Goal: Information Seeking & Learning: Learn about a topic

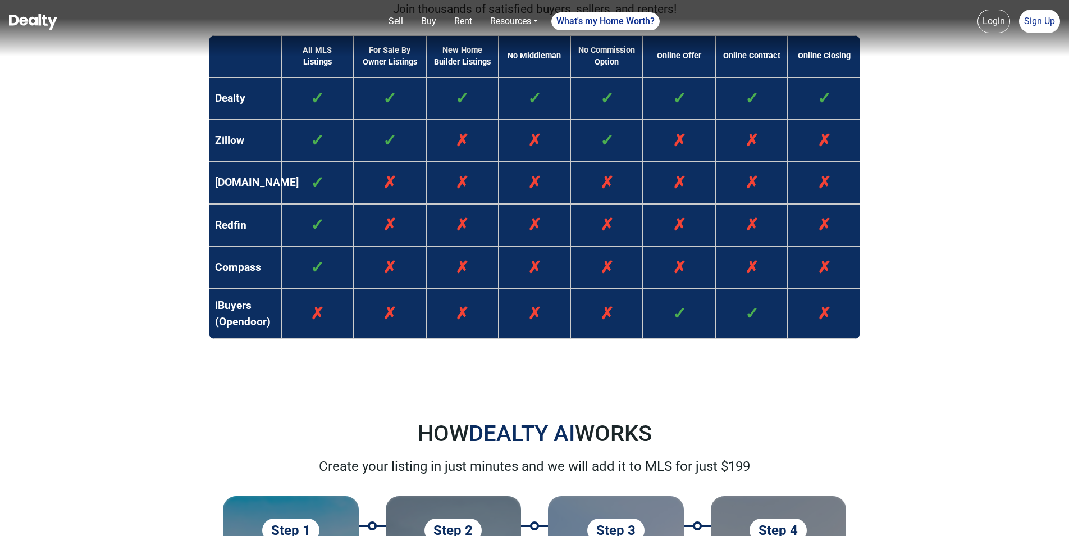
scroll to position [1292, 0]
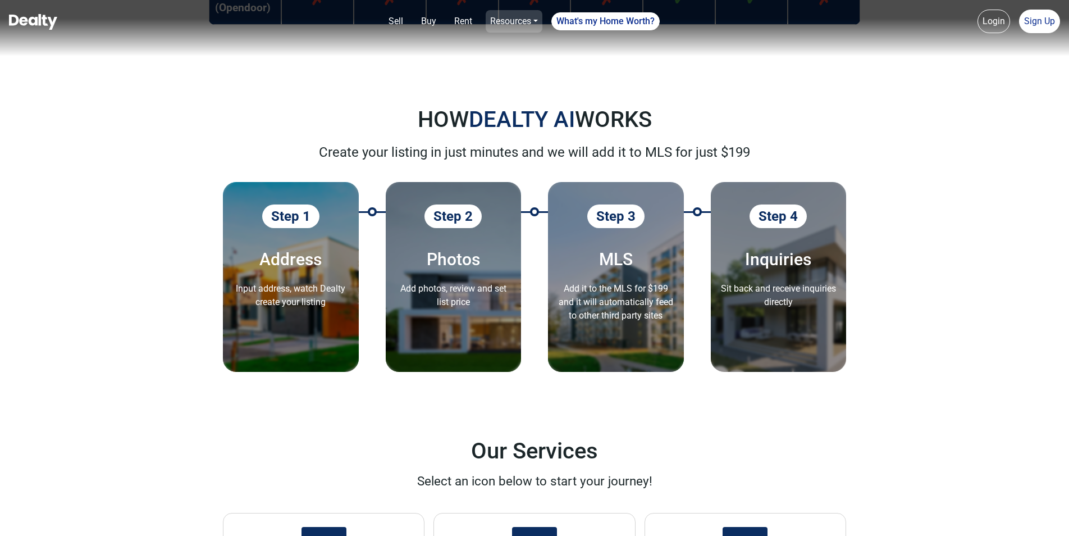
click at [517, 21] on link "Resources" at bounding box center [514, 21] width 57 height 22
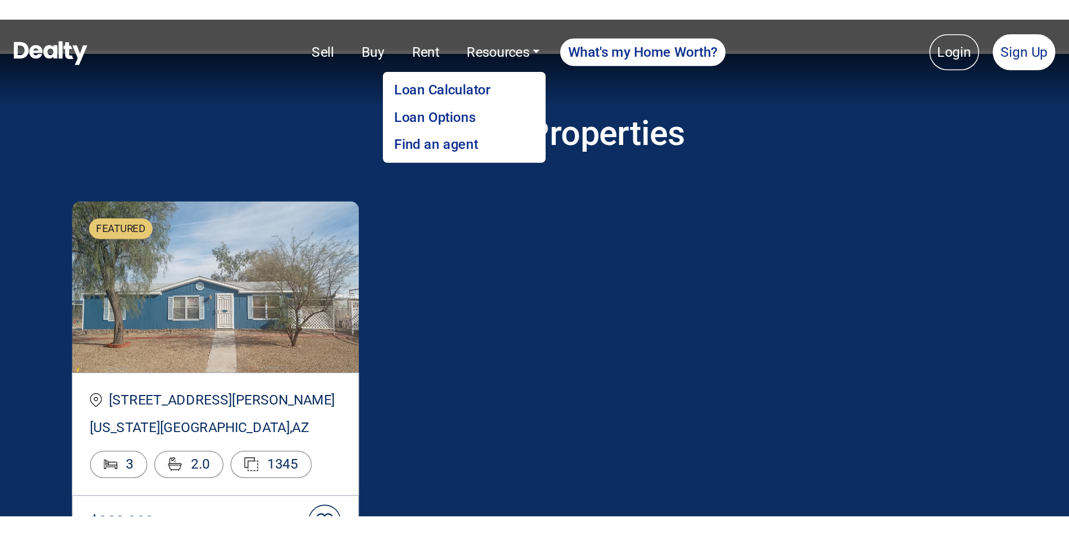
scroll to position [1934, 0]
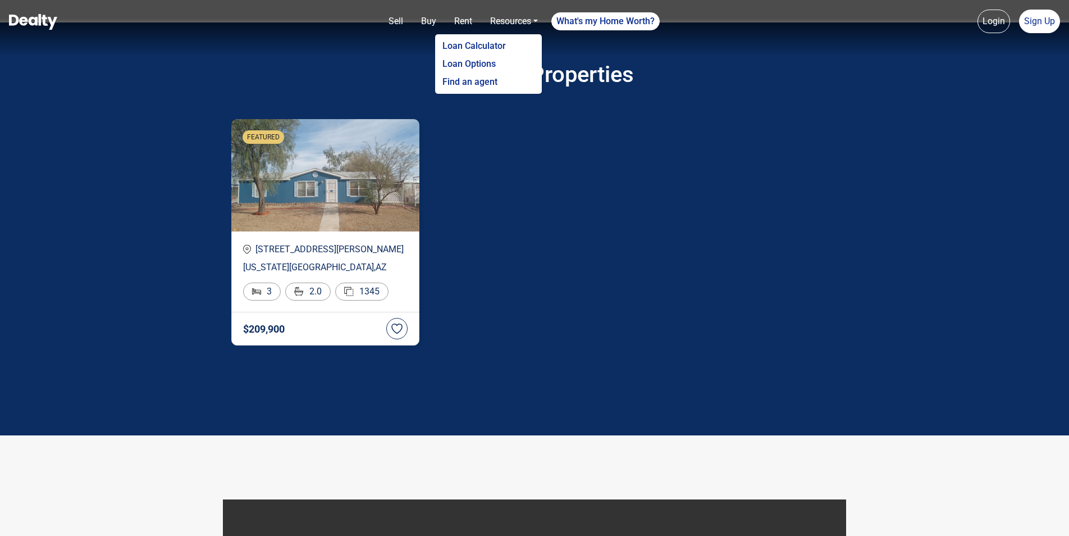
click at [330, 220] on img at bounding box center [325, 175] width 188 height 112
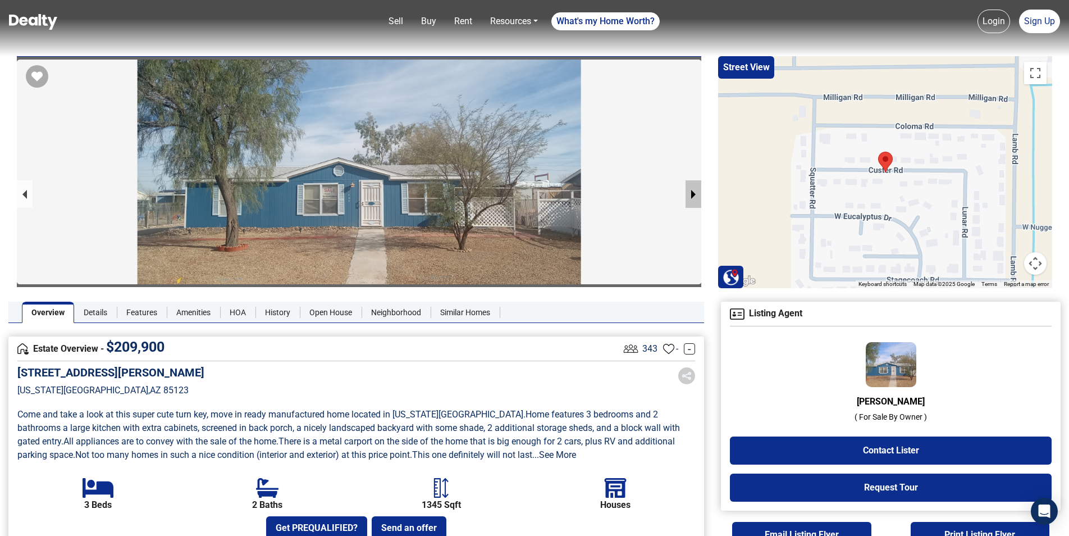
click at [695, 193] on button "next slide / item" at bounding box center [694, 194] width 16 height 28
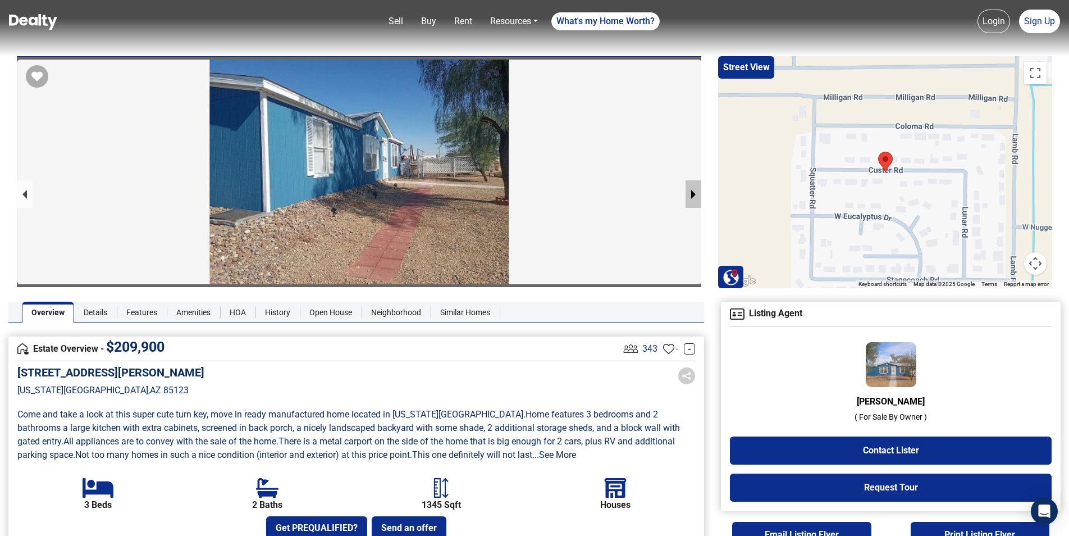
click at [693, 193] on button "next slide / item" at bounding box center [694, 194] width 16 height 28
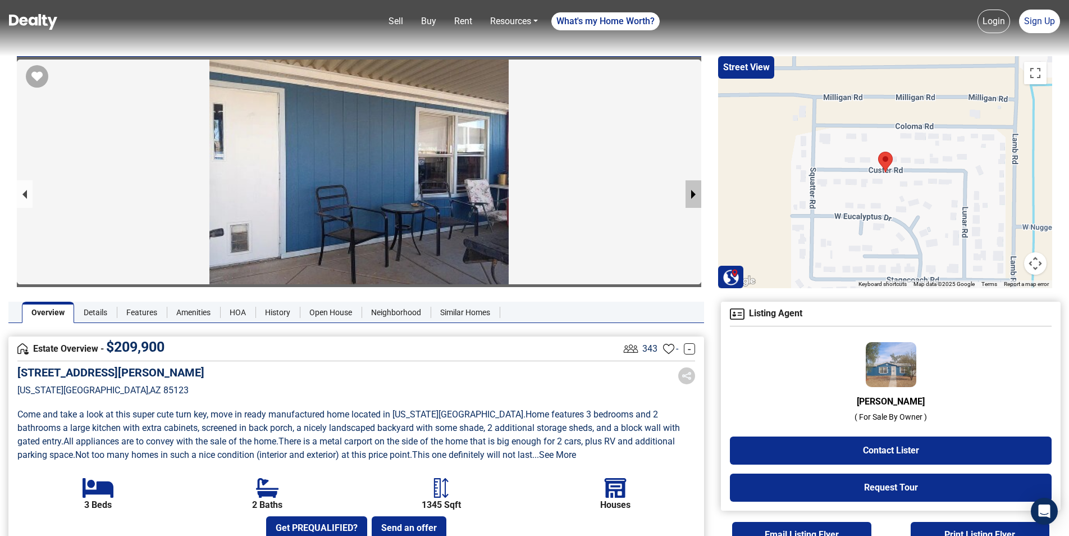
click at [693, 193] on button "next slide / item" at bounding box center [694, 194] width 16 height 28
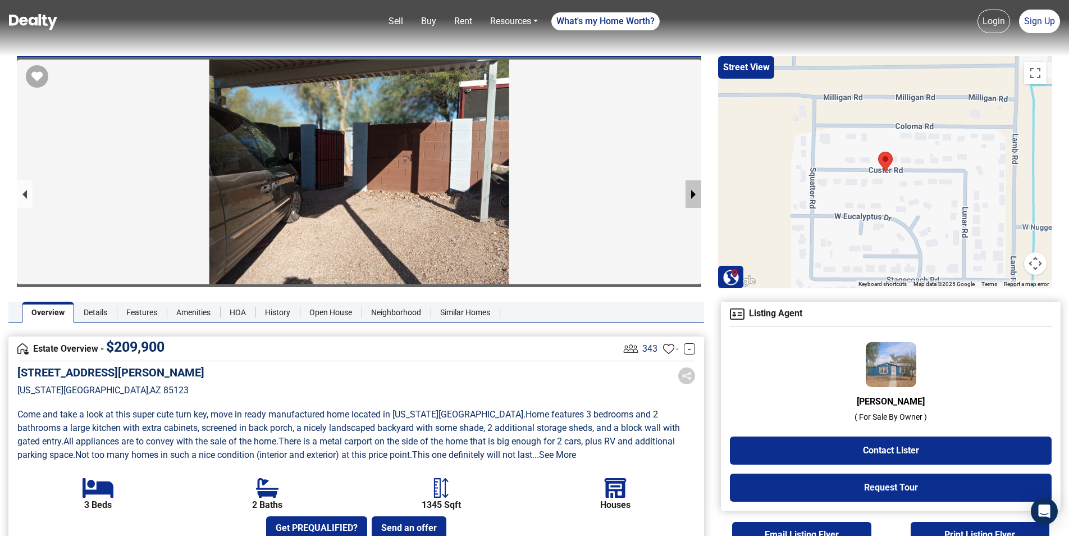
click at [693, 193] on button "next slide / item" at bounding box center [694, 194] width 16 height 28
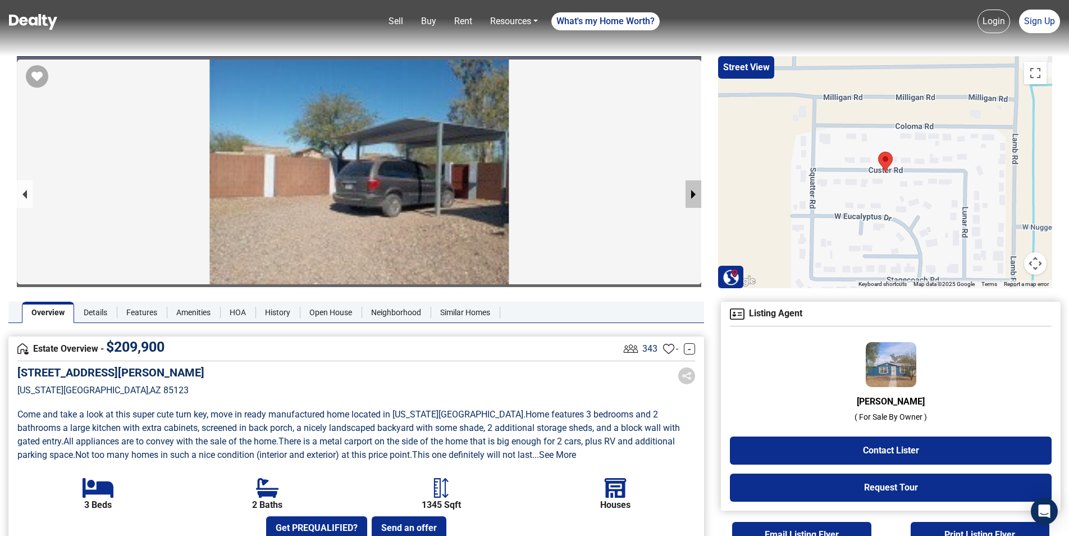
click at [693, 193] on button "next slide / item" at bounding box center [694, 194] width 16 height 28
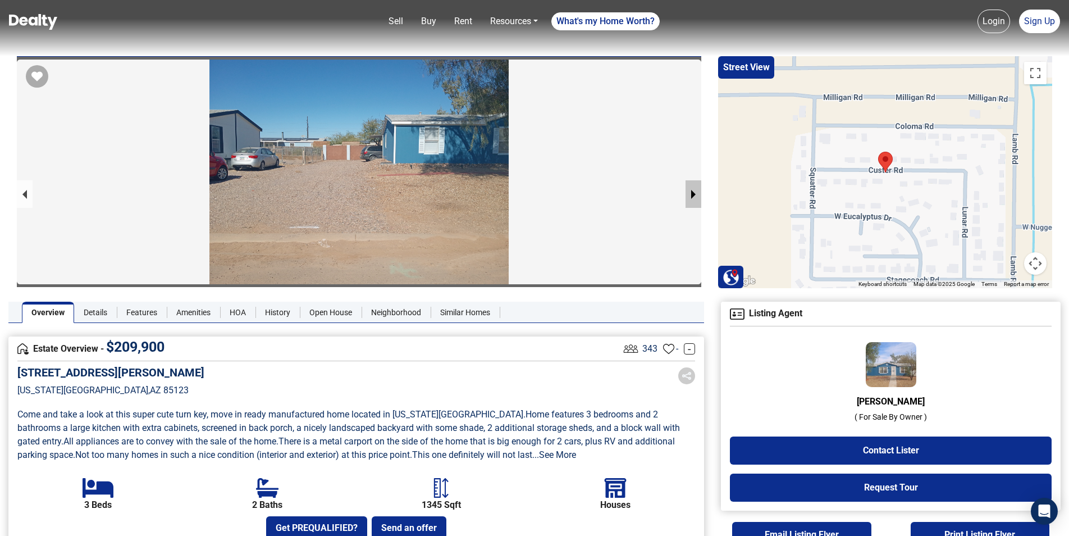
click at [693, 193] on button "next slide / item" at bounding box center [694, 194] width 16 height 28
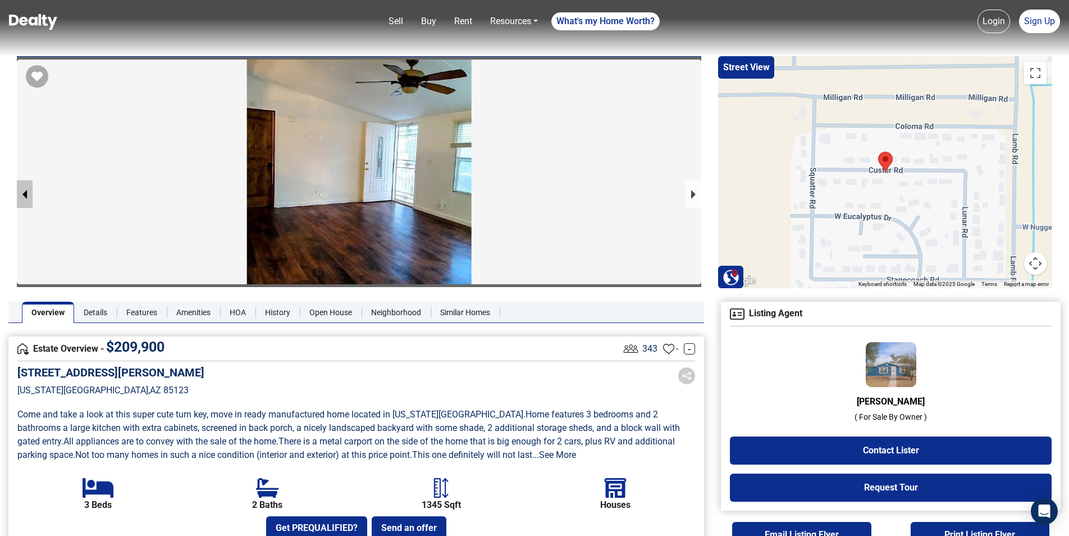
click at [22, 195] on button "previous slide / item" at bounding box center [25, 194] width 16 height 28
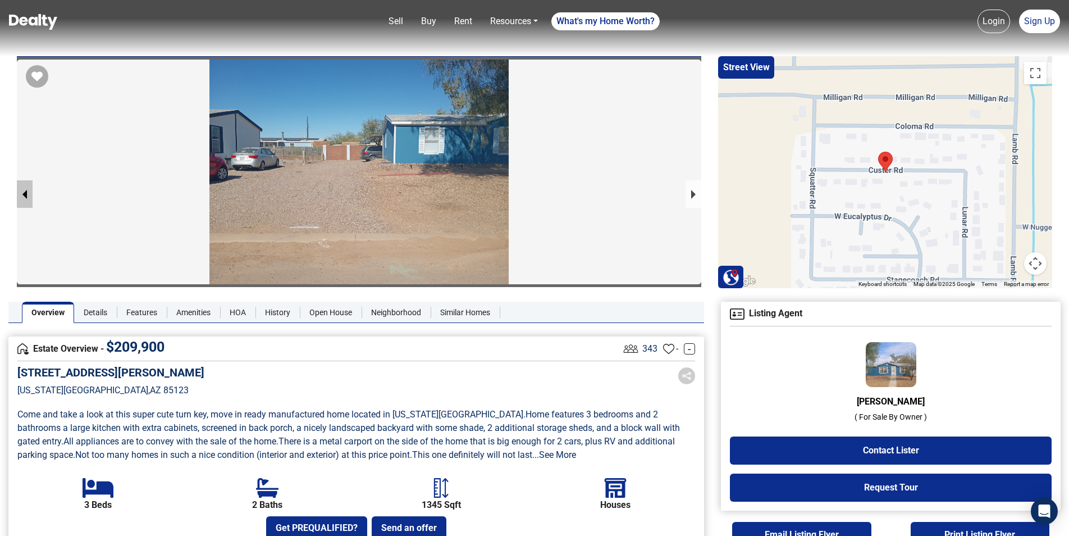
click at [22, 195] on button "previous slide / item" at bounding box center [25, 194] width 16 height 28
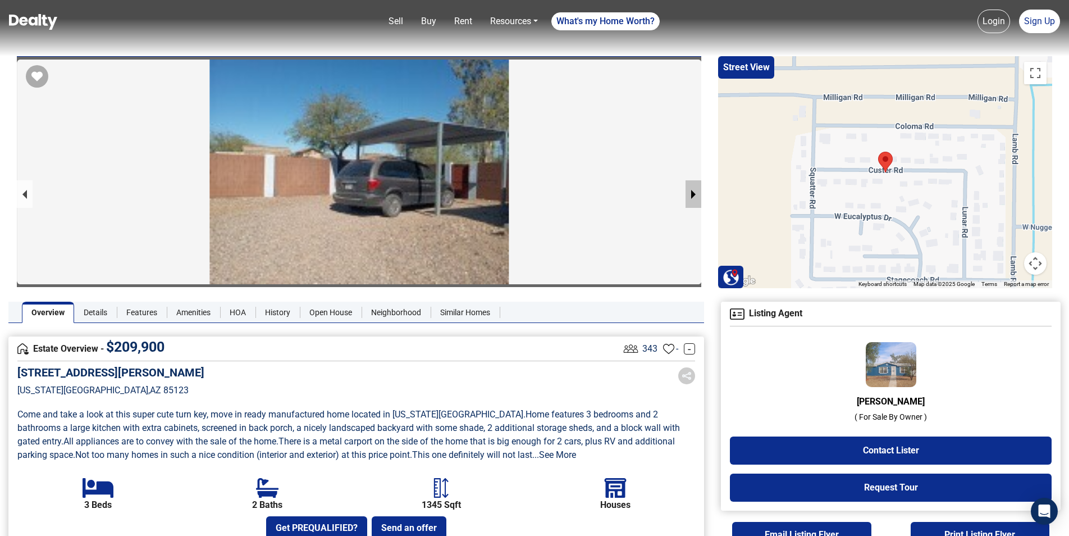
click at [691, 194] on button "next slide / item" at bounding box center [694, 194] width 16 height 28
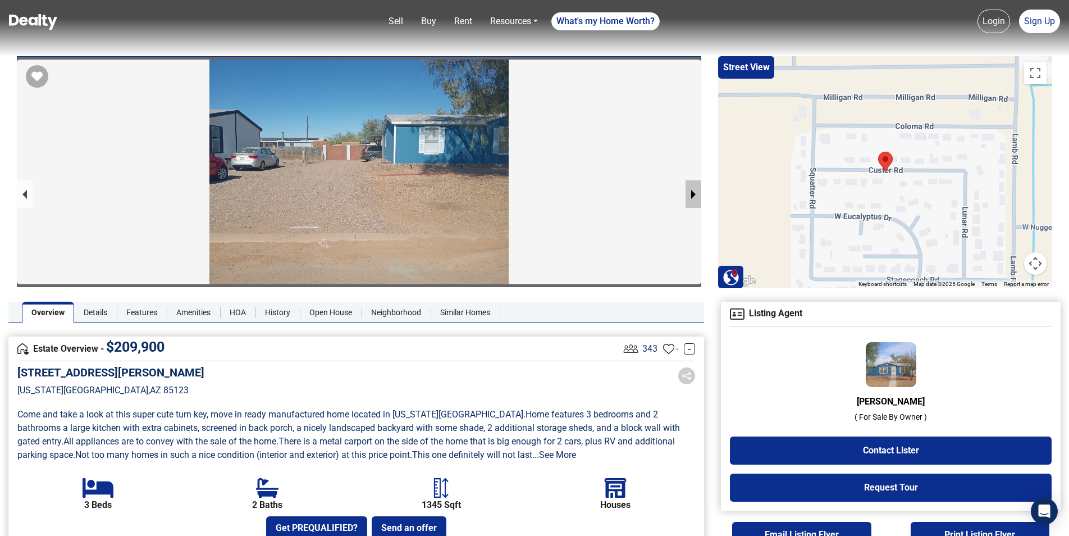
click at [691, 194] on button "next slide / item" at bounding box center [694, 194] width 16 height 28
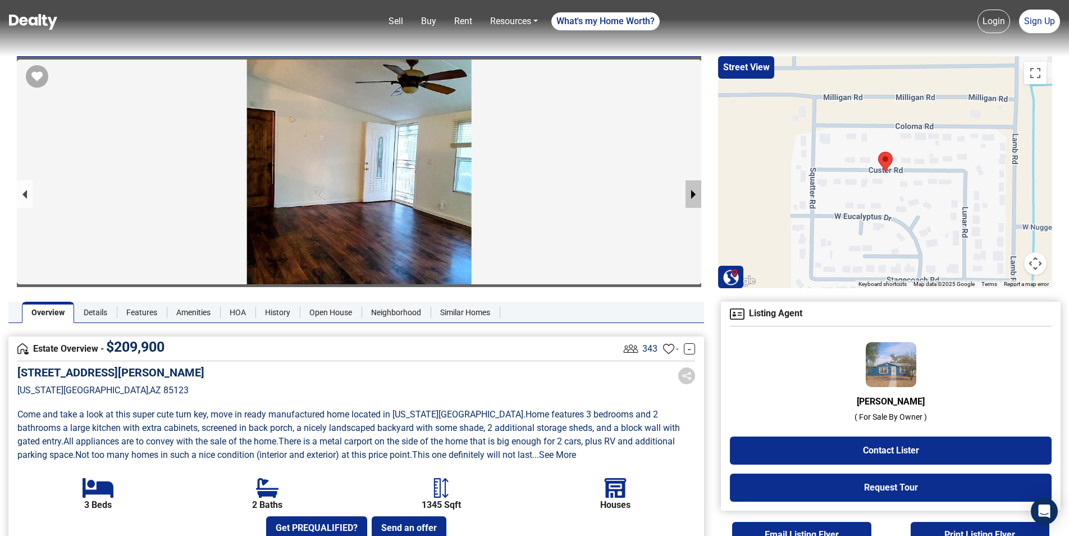
click at [691, 194] on button "next slide / item" at bounding box center [694, 194] width 16 height 28
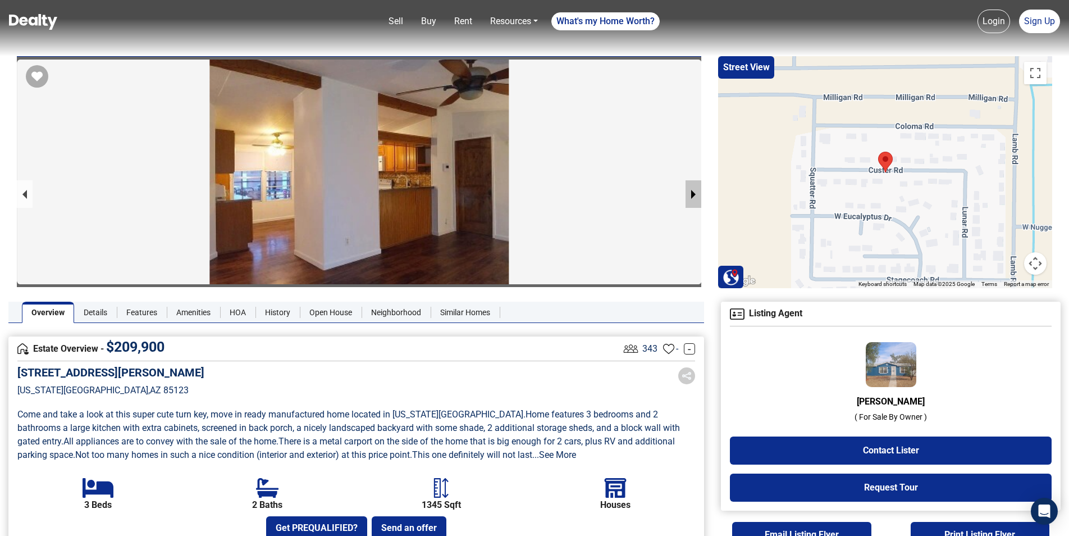
click at [691, 189] on button "next slide / item" at bounding box center [694, 194] width 16 height 28
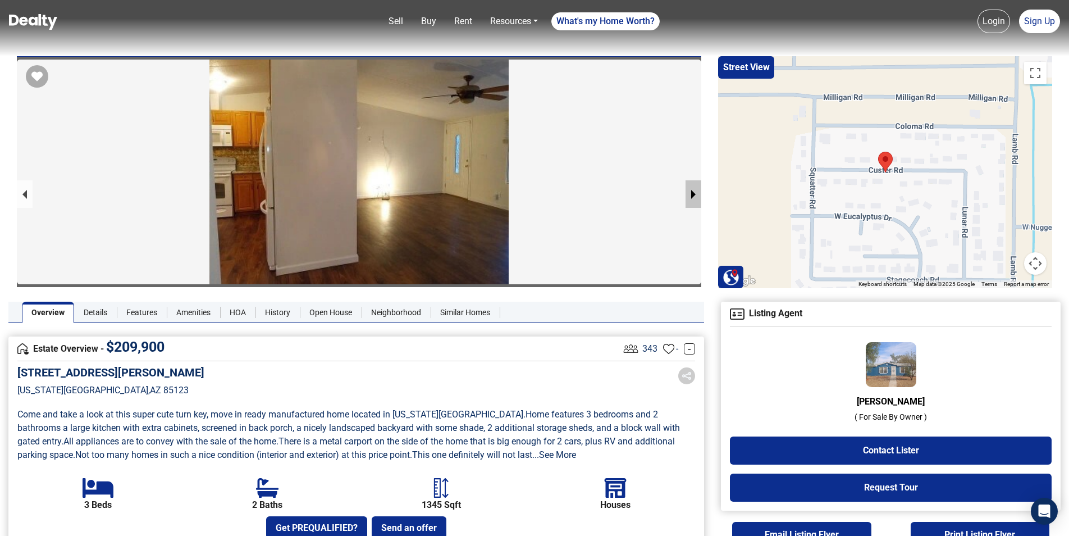
click at [691, 189] on button "next slide / item" at bounding box center [694, 194] width 16 height 28
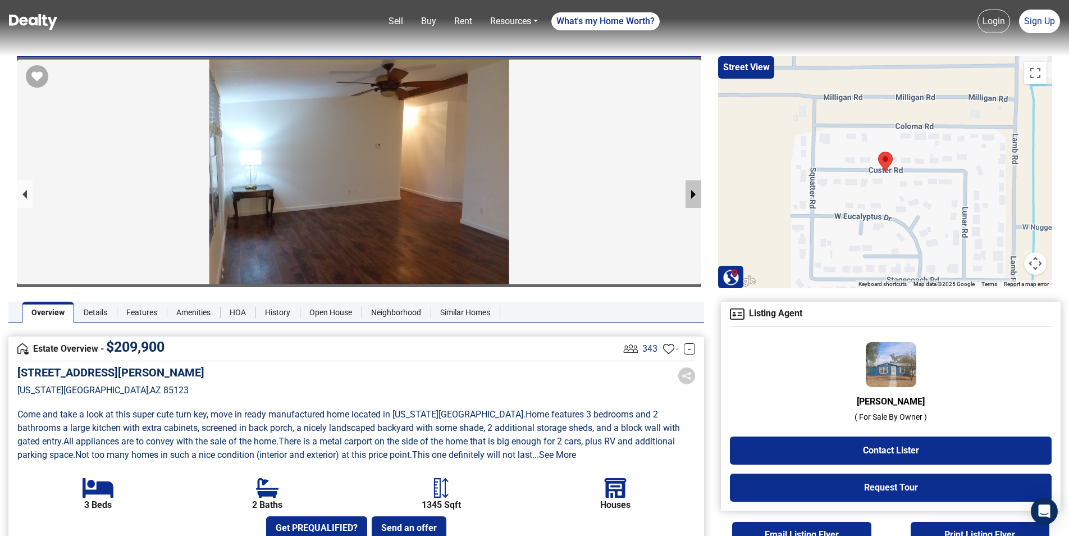
click at [691, 189] on button "next slide / item" at bounding box center [694, 194] width 16 height 28
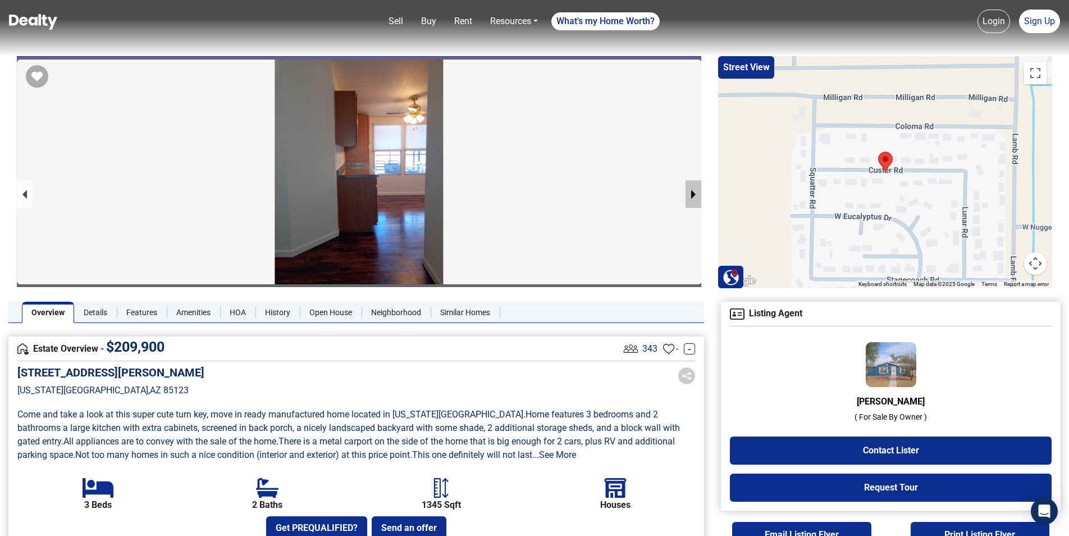
click at [691, 189] on button "next slide / item" at bounding box center [694, 194] width 16 height 28
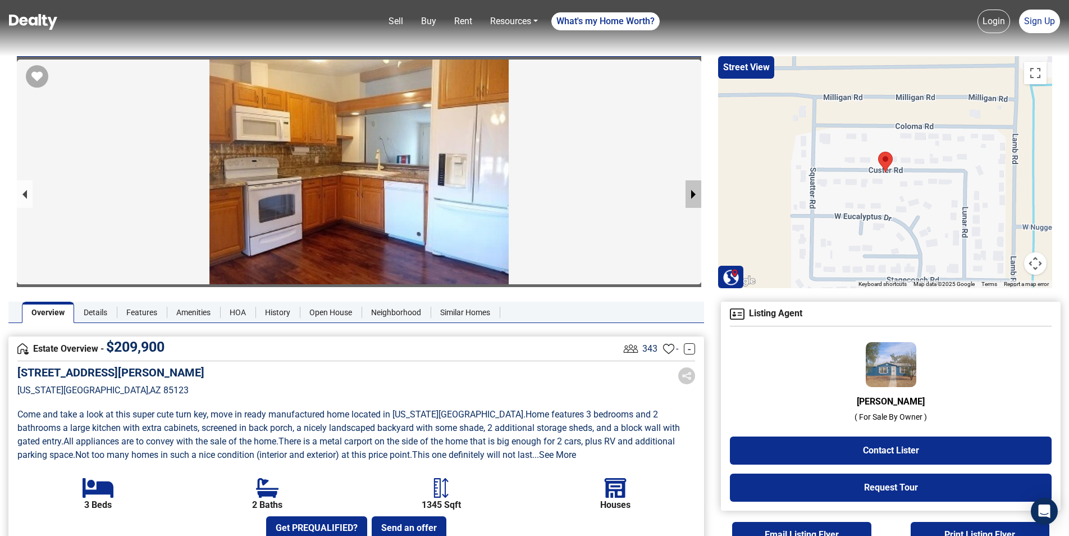
click at [690, 189] on button "next slide / item" at bounding box center [694, 194] width 16 height 28
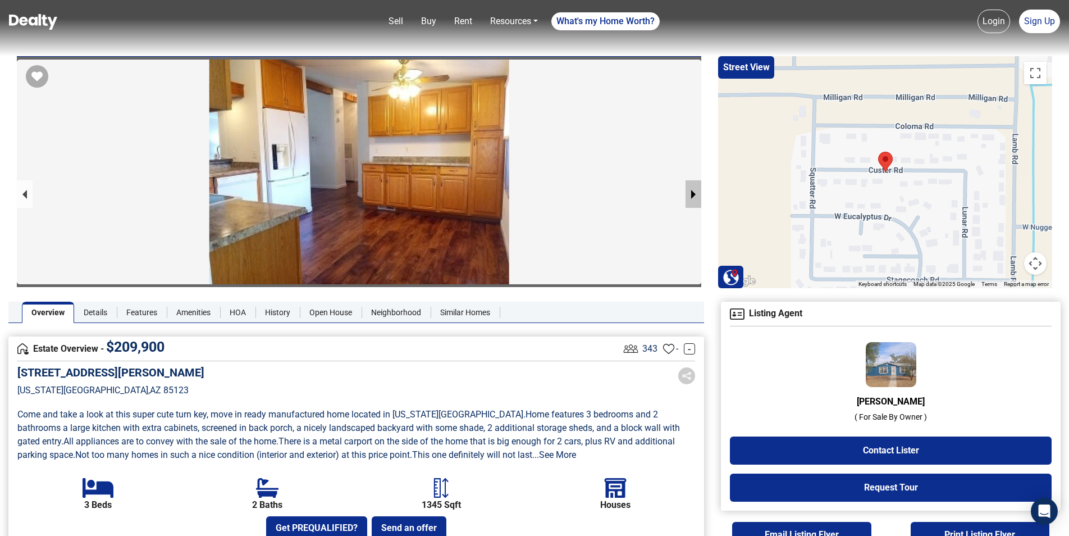
click at [690, 189] on button "next slide / item" at bounding box center [694, 194] width 16 height 28
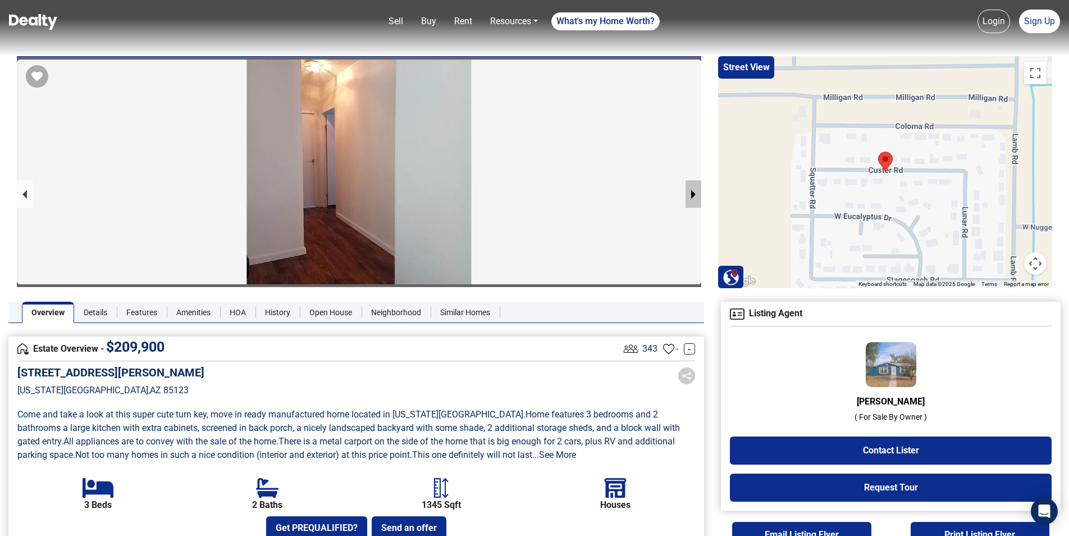
click at [690, 189] on button "next slide / item" at bounding box center [694, 194] width 16 height 28
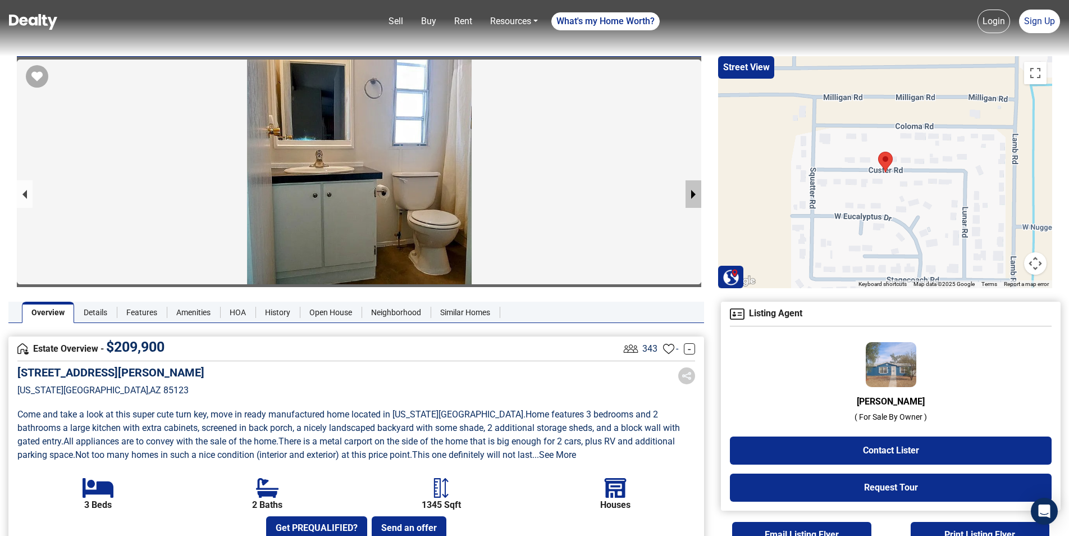
click at [691, 189] on button "next slide / item" at bounding box center [694, 194] width 16 height 28
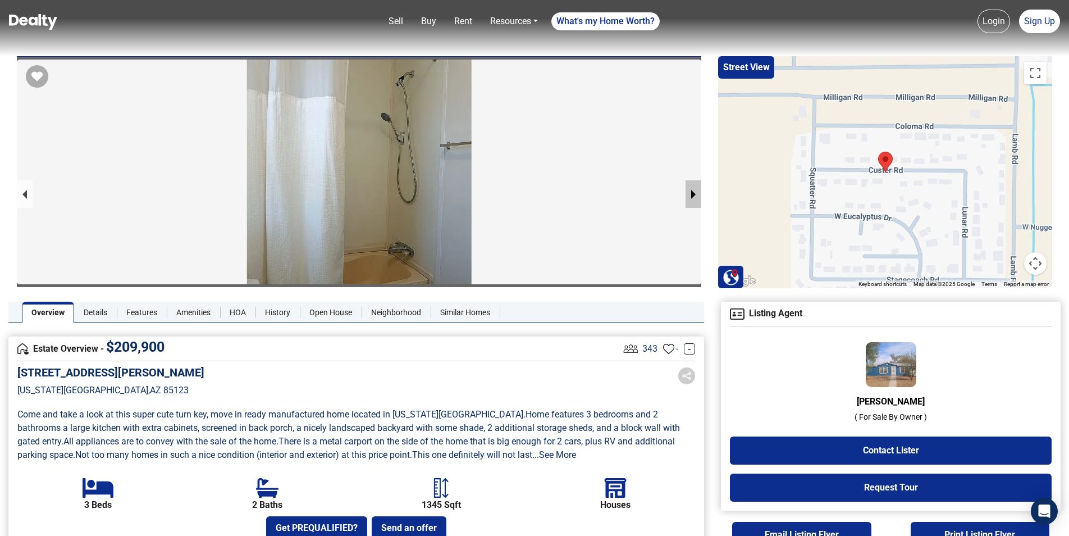
click at [692, 189] on button "next slide / item" at bounding box center [694, 194] width 16 height 28
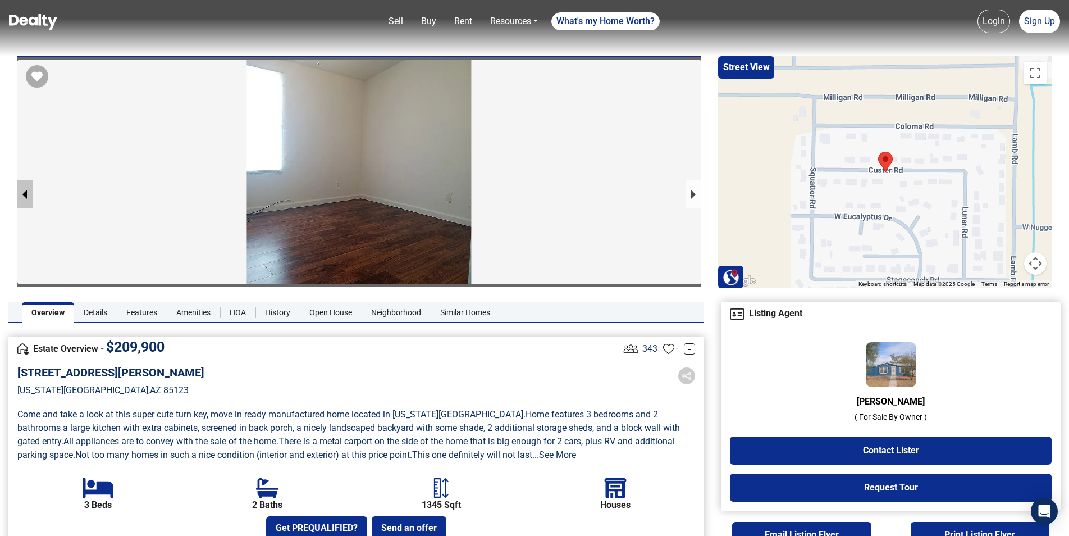
click at [24, 192] on button "previous slide / item" at bounding box center [25, 194] width 16 height 28
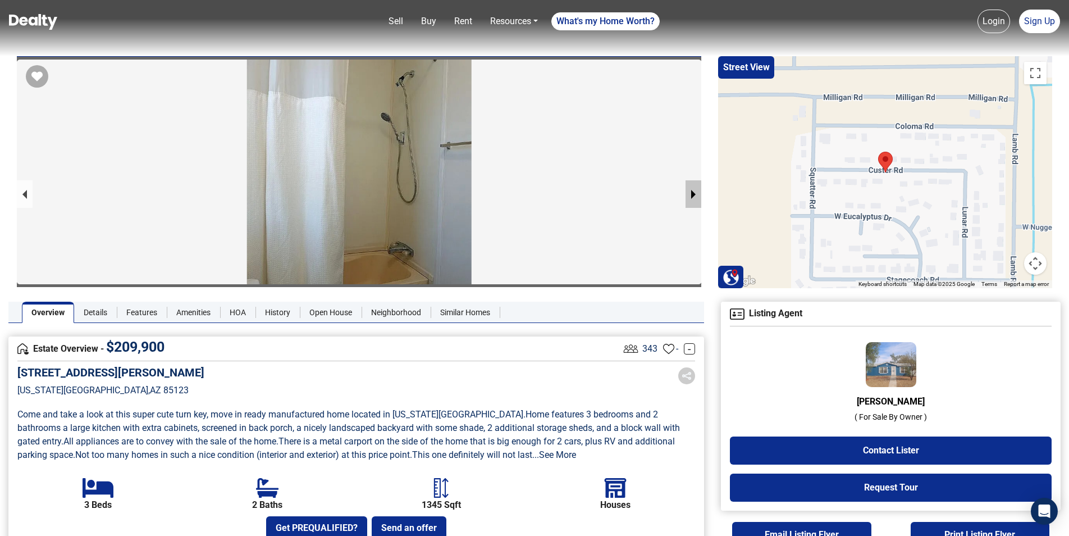
click at [698, 193] on button "next slide / item" at bounding box center [694, 194] width 16 height 28
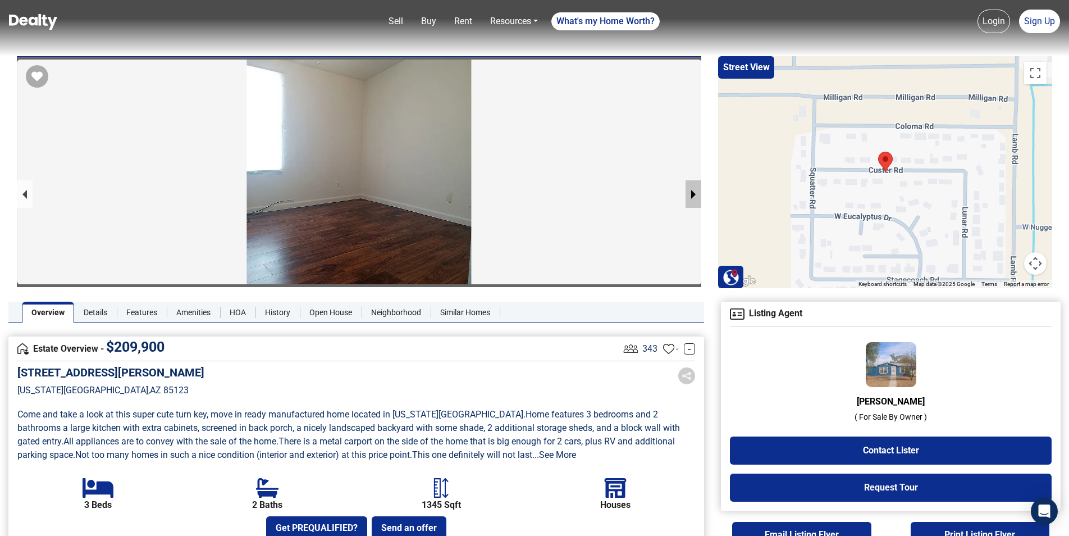
click at [698, 193] on button "next slide / item" at bounding box center [694, 194] width 16 height 28
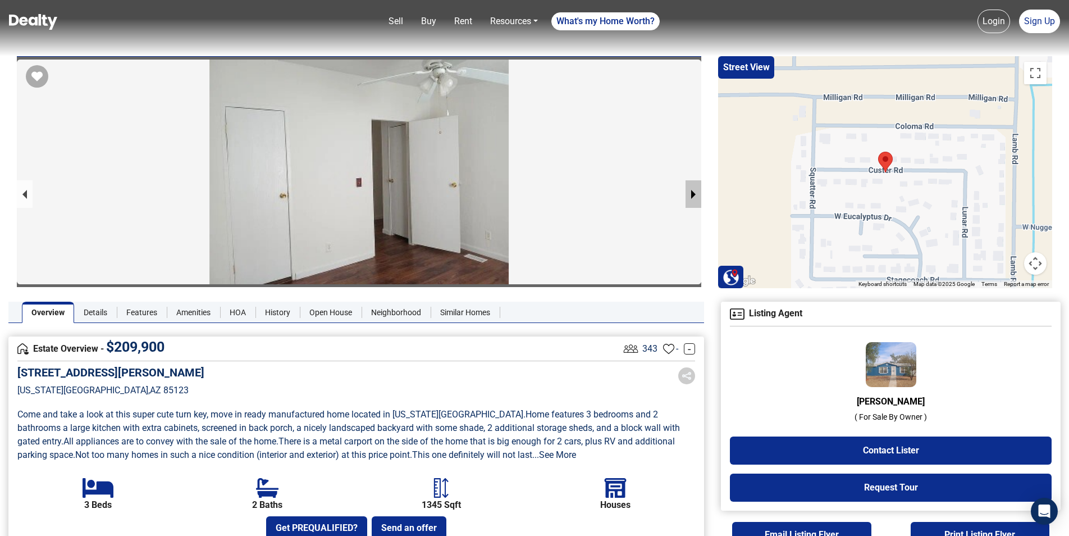
click at [698, 193] on button "next slide / item" at bounding box center [694, 194] width 16 height 28
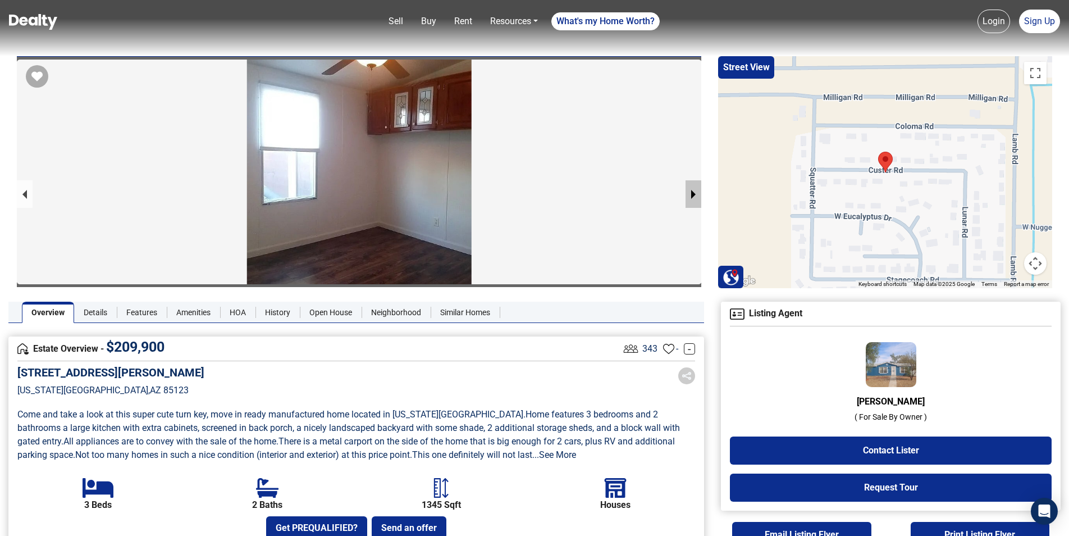
click at [698, 193] on button "next slide / item" at bounding box center [694, 194] width 16 height 28
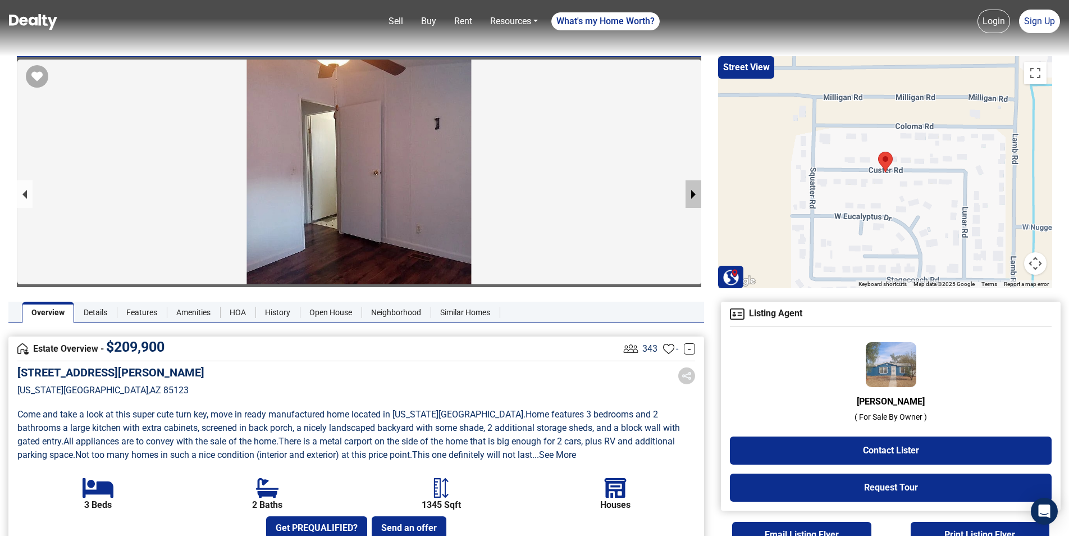
click at [698, 193] on button "next slide / item" at bounding box center [694, 194] width 16 height 28
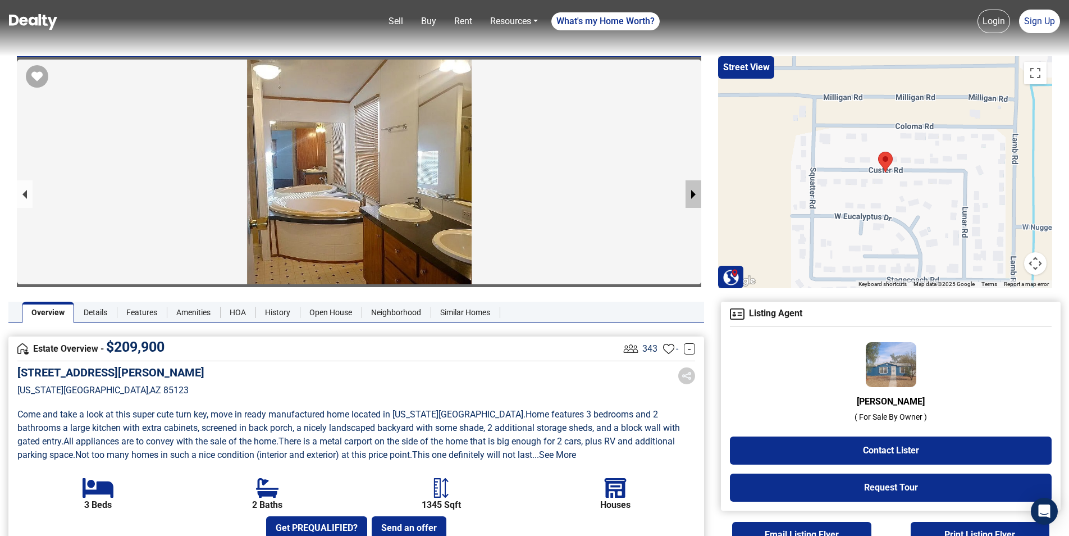
click at [692, 189] on button "next slide / item" at bounding box center [694, 194] width 16 height 28
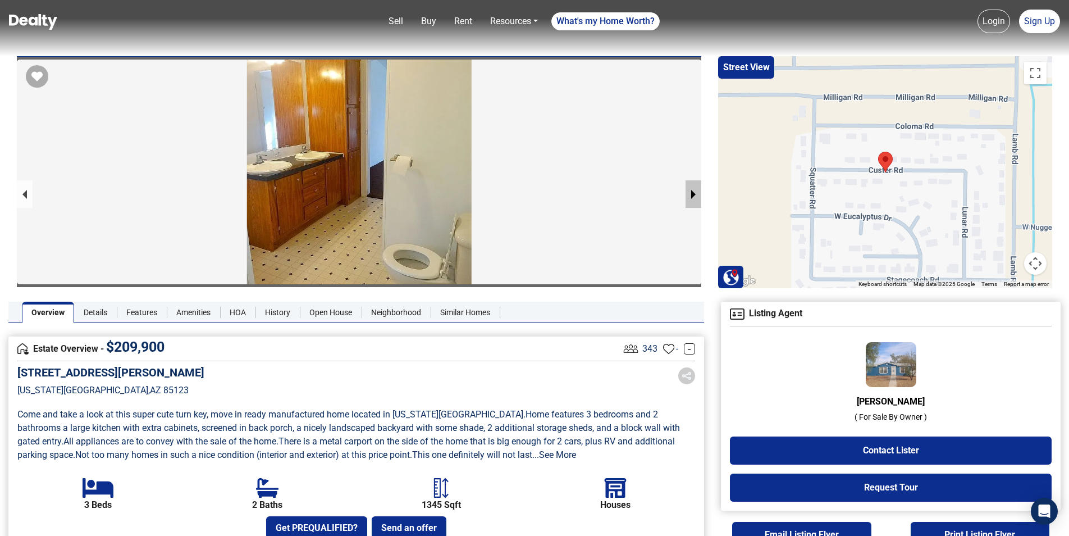
click at [699, 185] on button "next slide / item" at bounding box center [694, 194] width 16 height 28
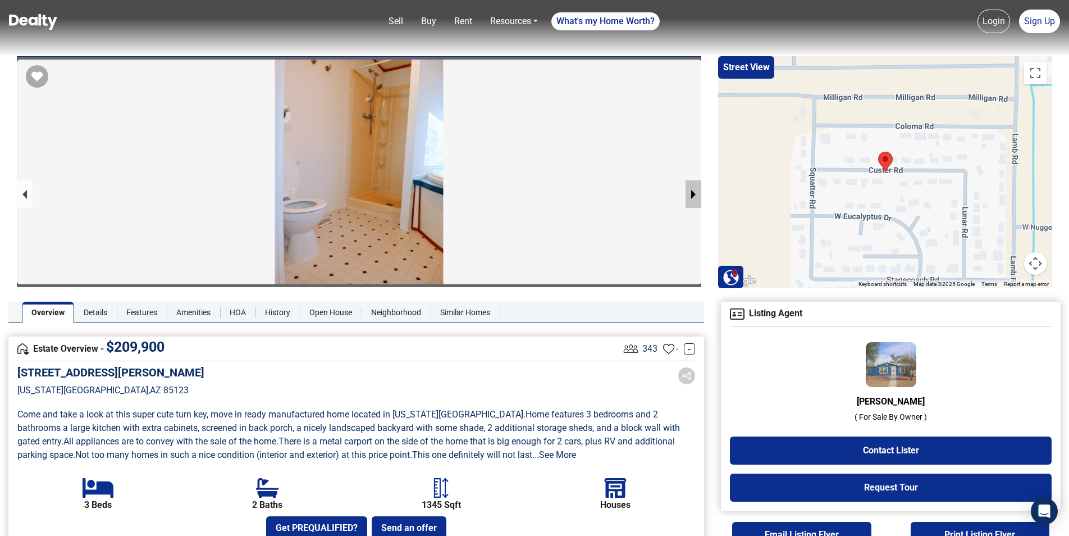
click at [699, 185] on button "next slide / item" at bounding box center [694, 194] width 16 height 28
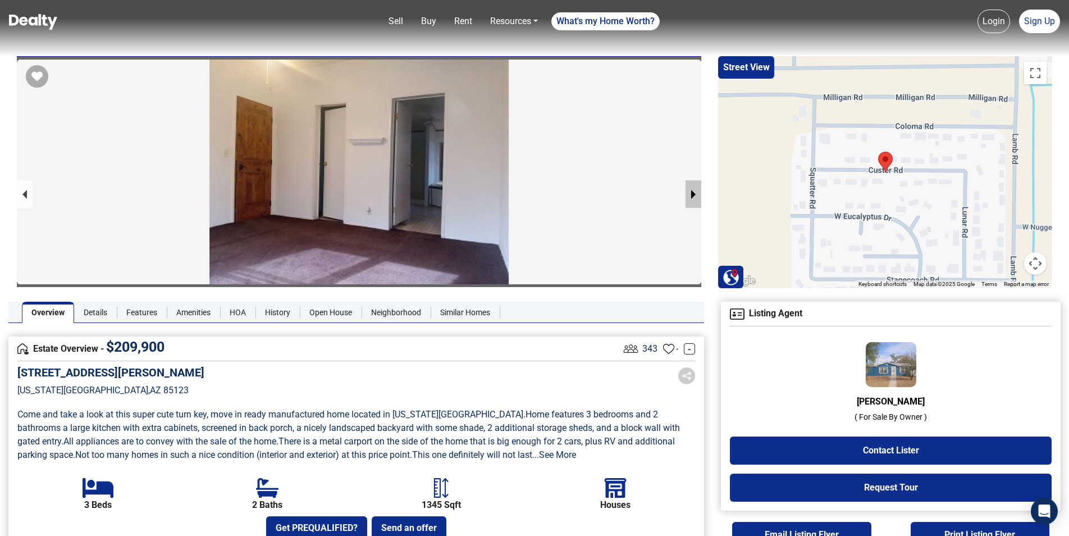
click at [699, 185] on button "next slide / item" at bounding box center [694, 194] width 16 height 28
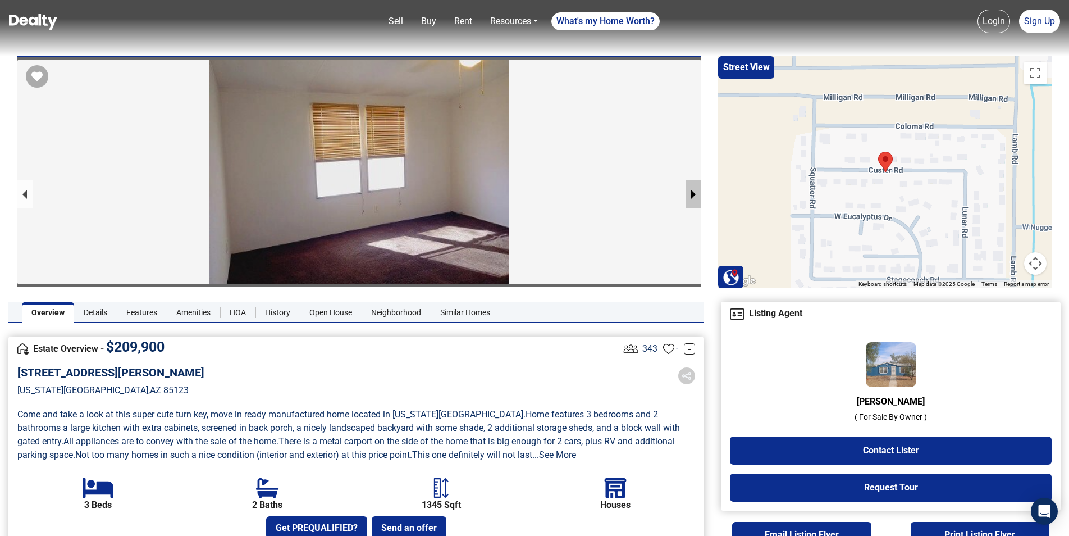
click at [699, 185] on button "next slide / item" at bounding box center [694, 194] width 16 height 28
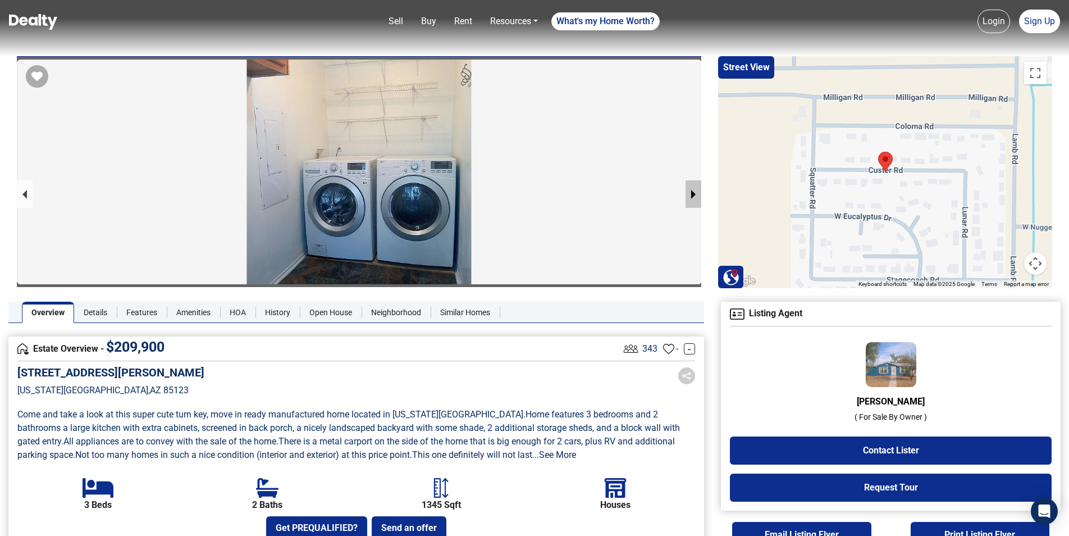
click at [699, 185] on button "next slide / item" at bounding box center [694, 194] width 16 height 28
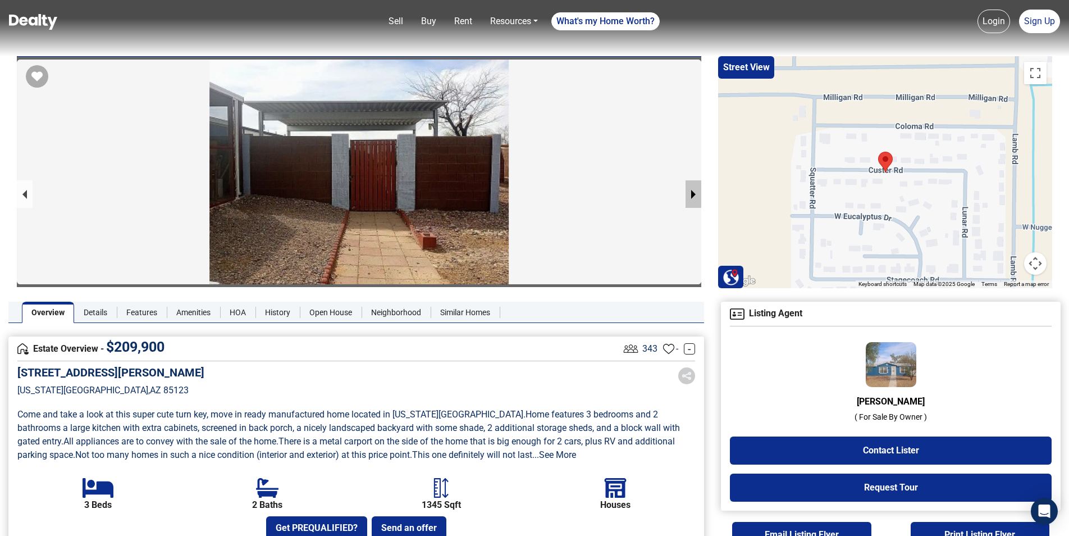
click at [696, 186] on button "next slide / item" at bounding box center [694, 194] width 16 height 28
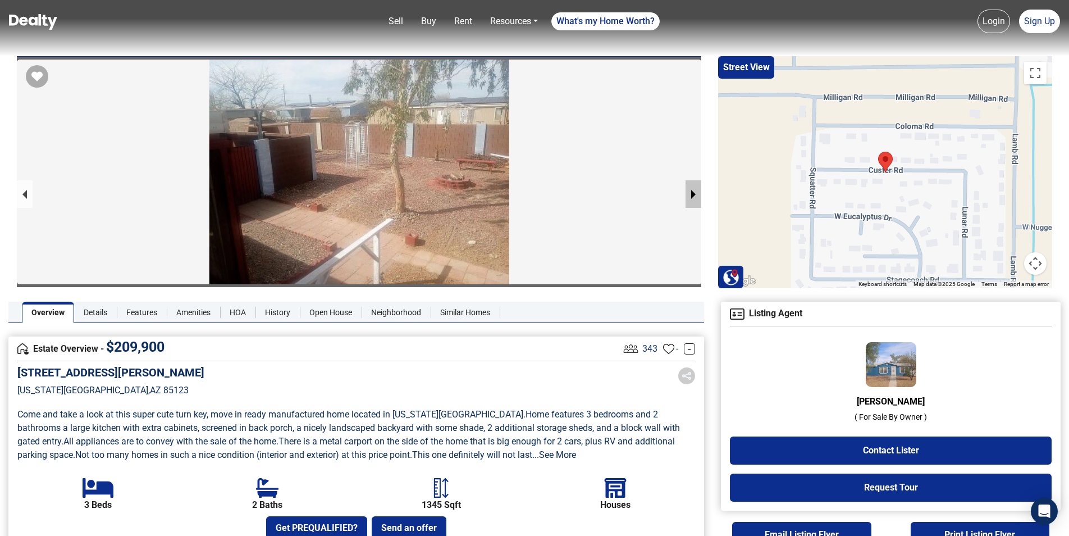
click at [696, 186] on button "next slide / item" at bounding box center [694, 194] width 16 height 28
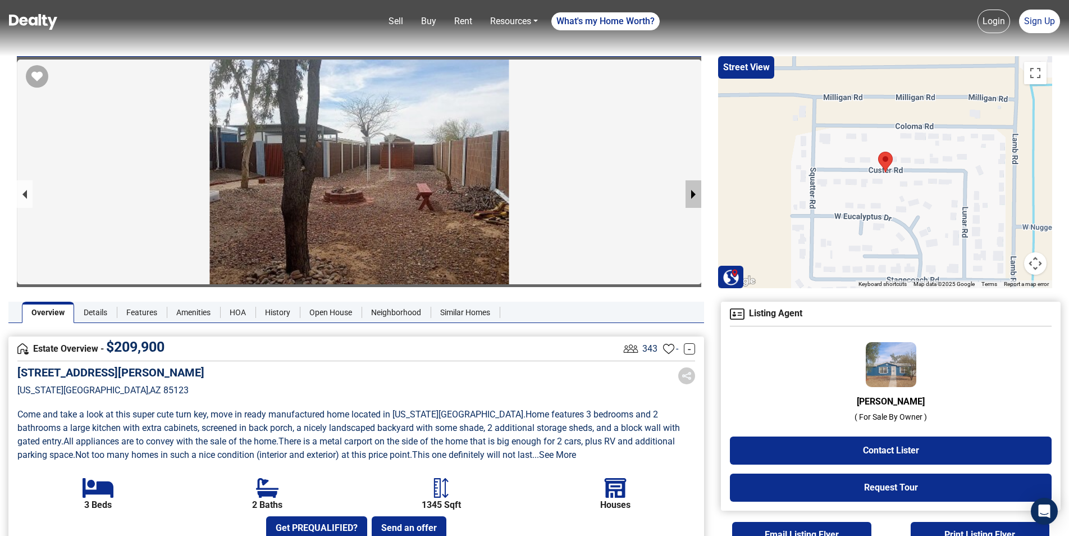
click at [696, 186] on button "next slide / item" at bounding box center [694, 194] width 16 height 28
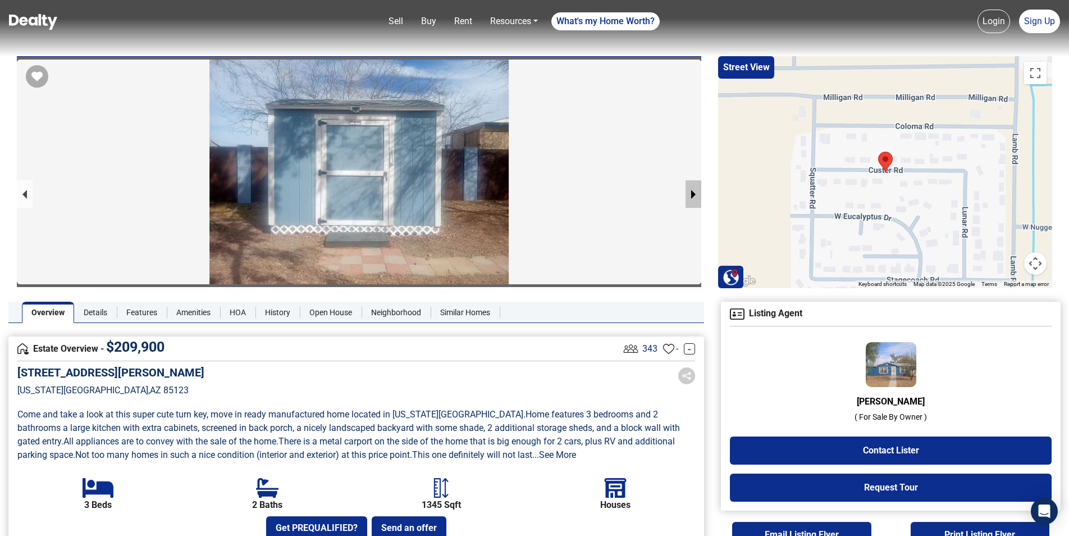
click at [696, 186] on button "next slide / item" at bounding box center [694, 194] width 16 height 28
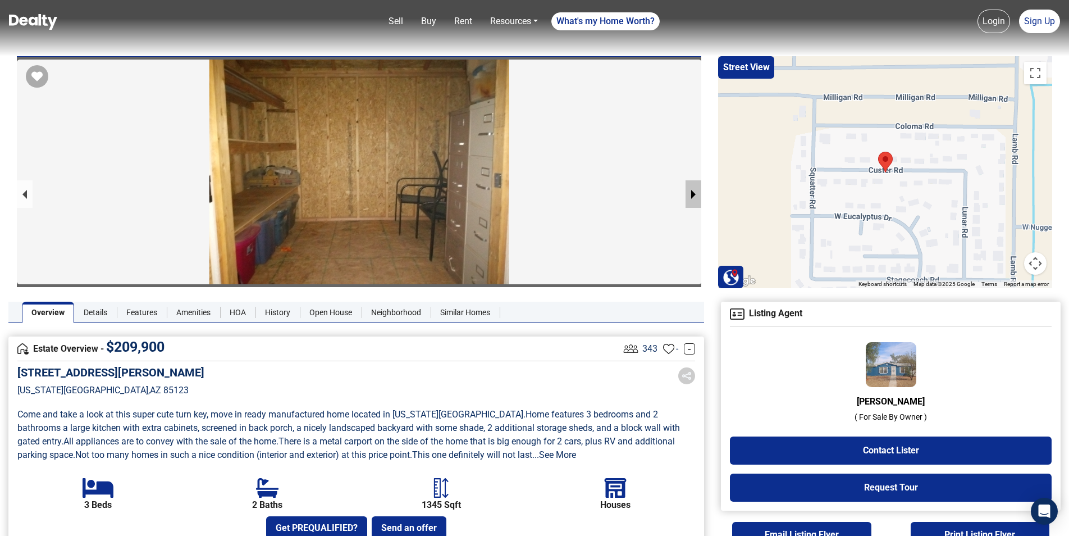
click at [696, 186] on button "next slide / item" at bounding box center [694, 194] width 16 height 28
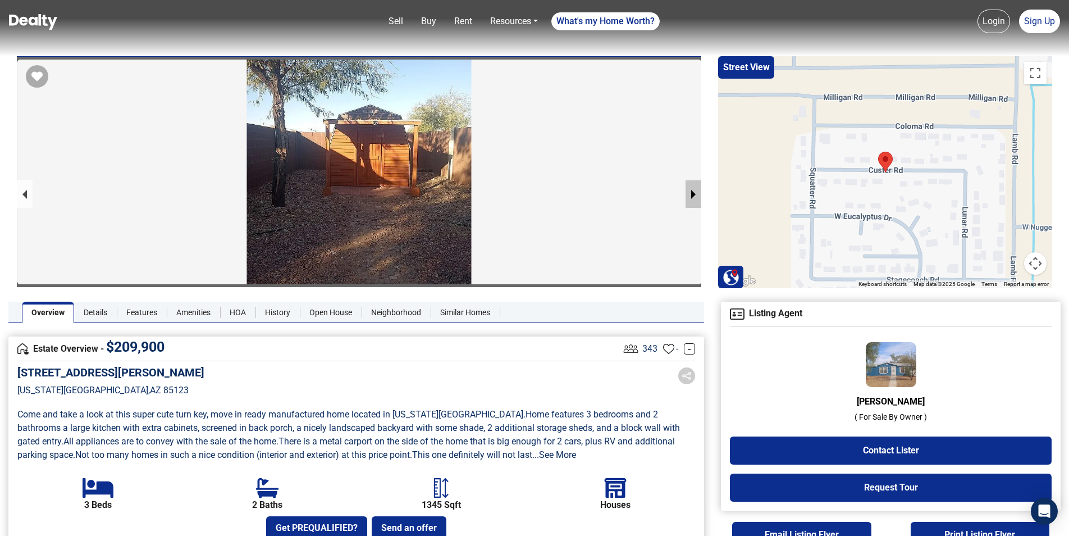
click at [696, 186] on button "next slide / item" at bounding box center [694, 194] width 16 height 28
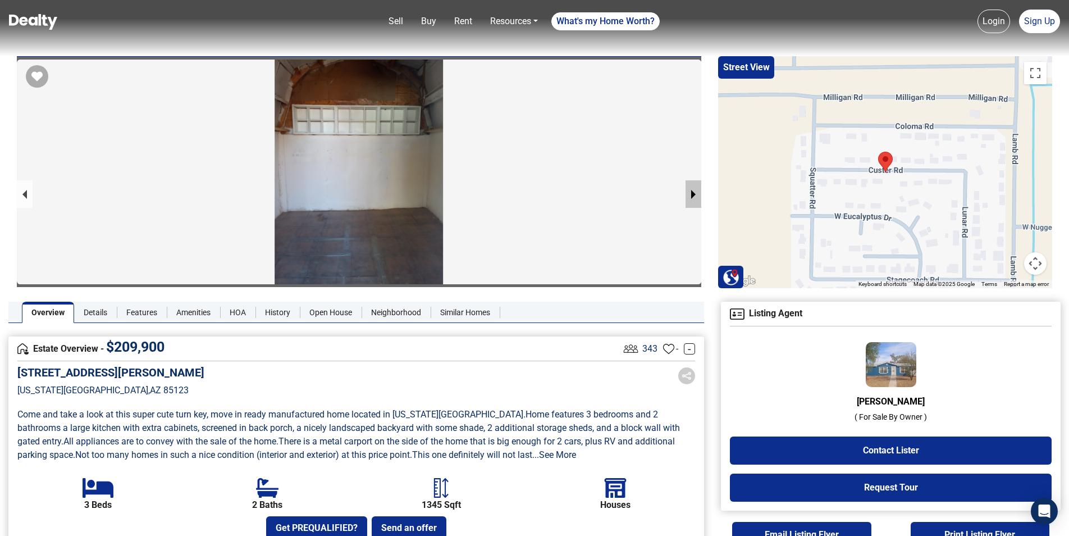
click at [696, 186] on button "next slide / item" at bounding box center [694, 194] width 16 height 28
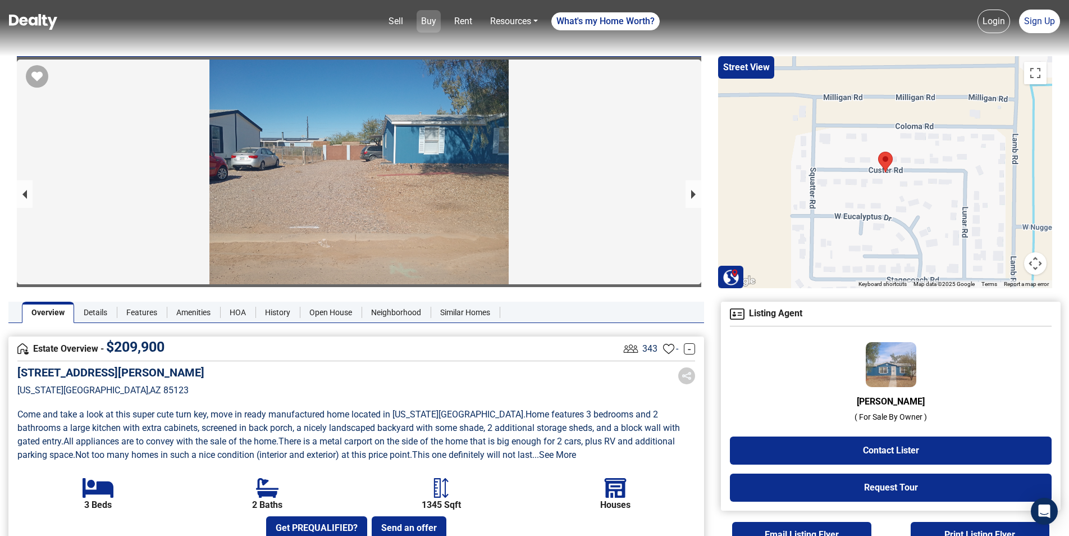
click at [420, 22] on link "Buy" at bounding box center [429, 21] width 24 height 22
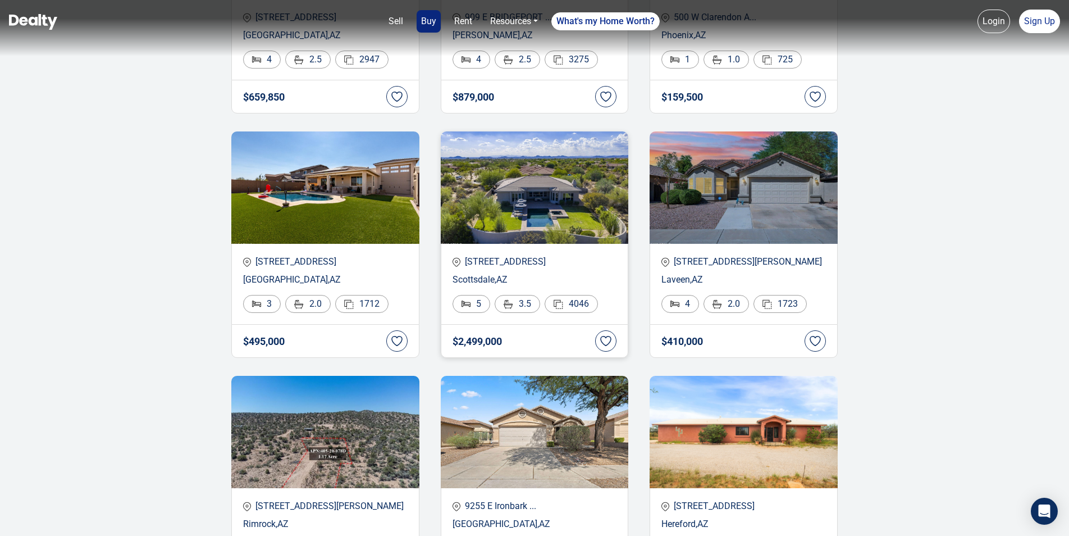
scroll to position [1067, 0]
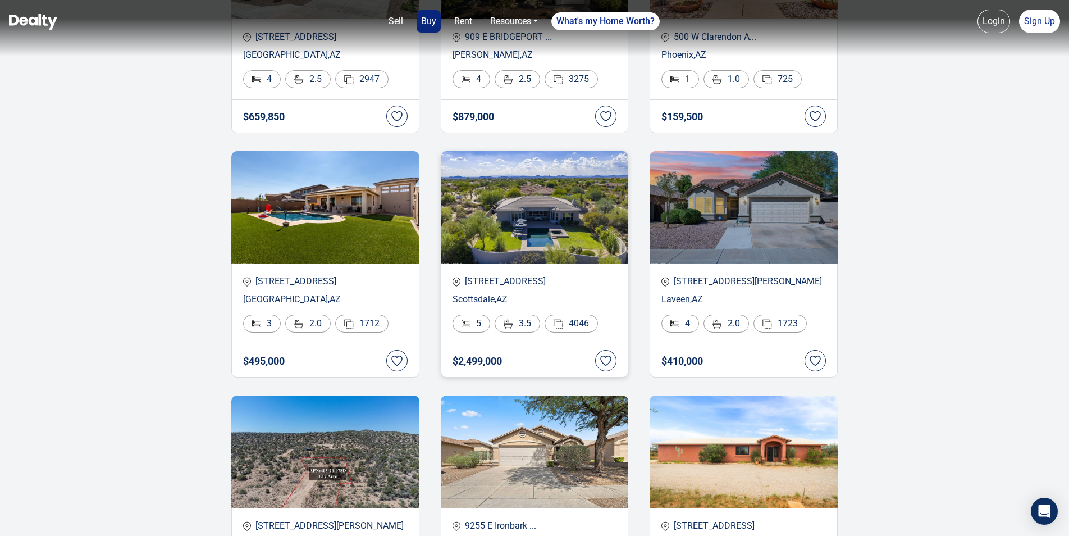
click at [578, 239] on img at bounding box center [535, 207] width 188 height 112
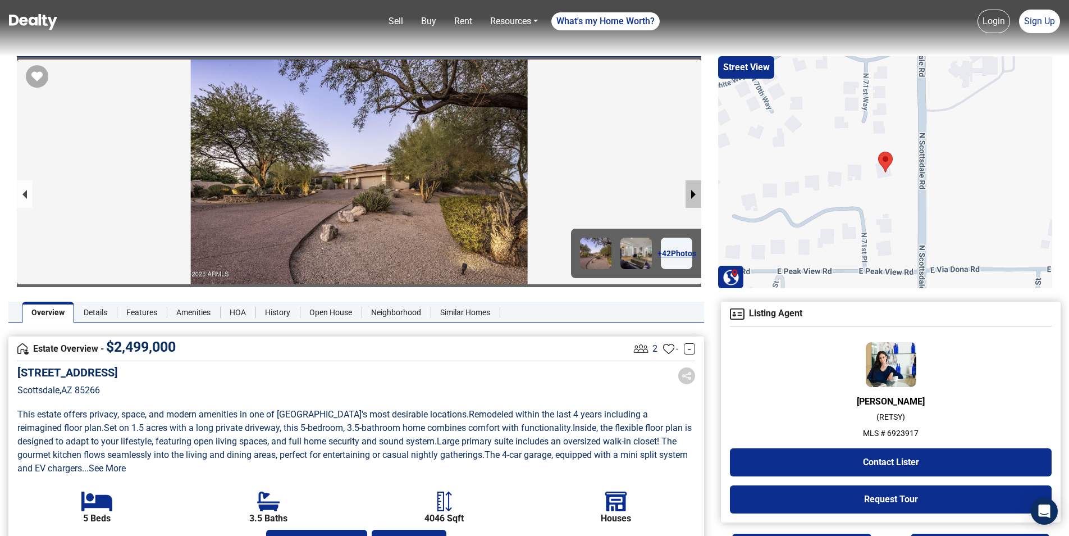
click at [691, 191] on button "next slide / item" at bounding box center [694, 194] width 16 height 28
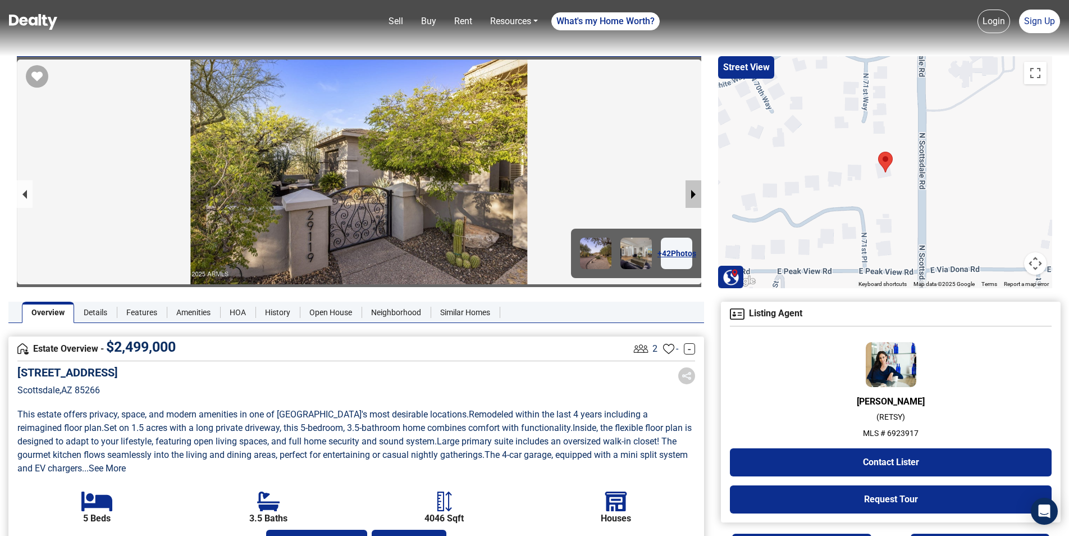
click at [692, 195] on button "next slide / item" at bounding box center [694, 194] width 16 height 28
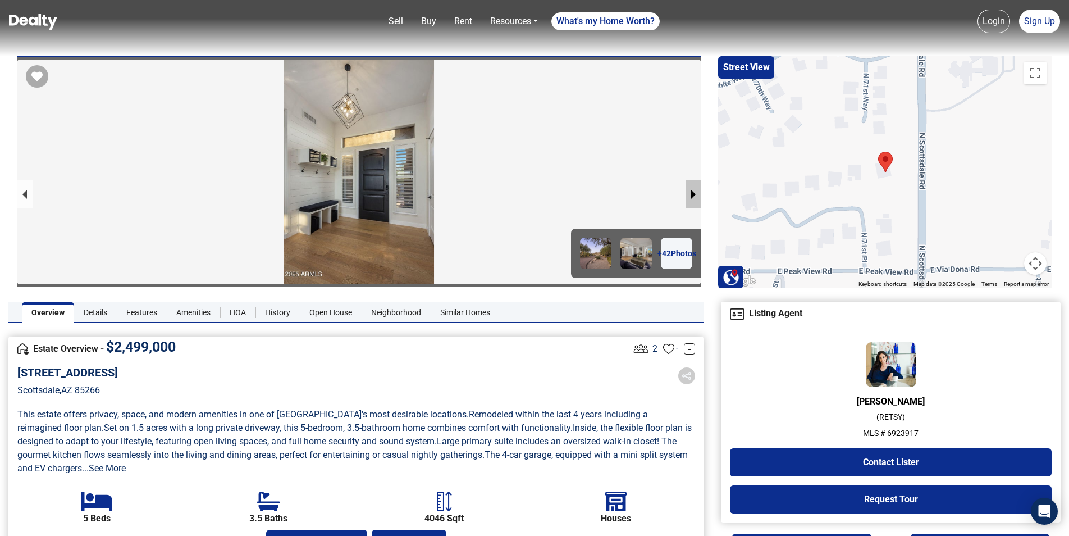
click at [692, 195] on button "next slide / item" at bounding box center [694, 194] width 16 height 28
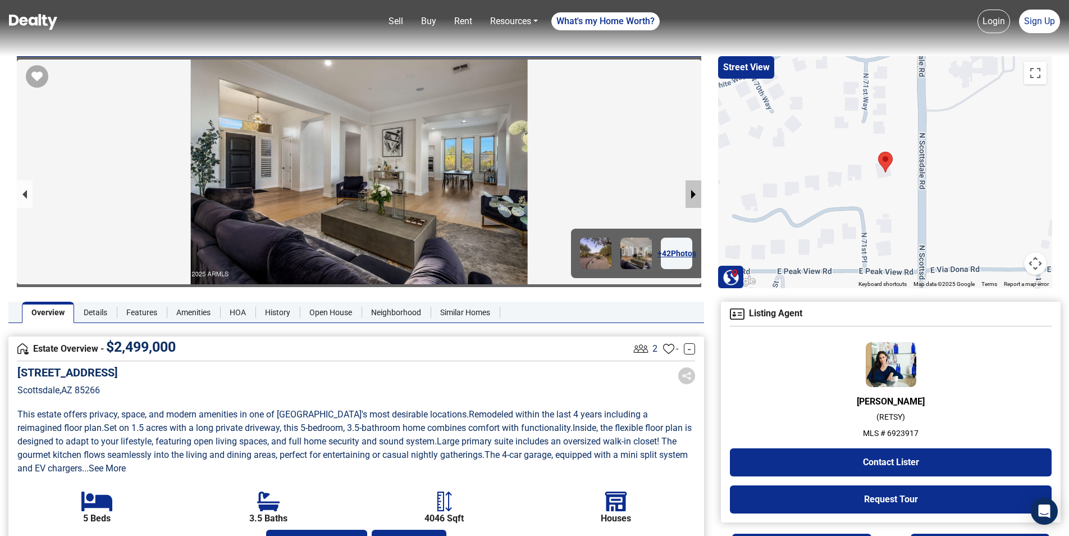
click at [692, 195] on button "next slide / item" at bounding box center [694, 194] width 16 height 28
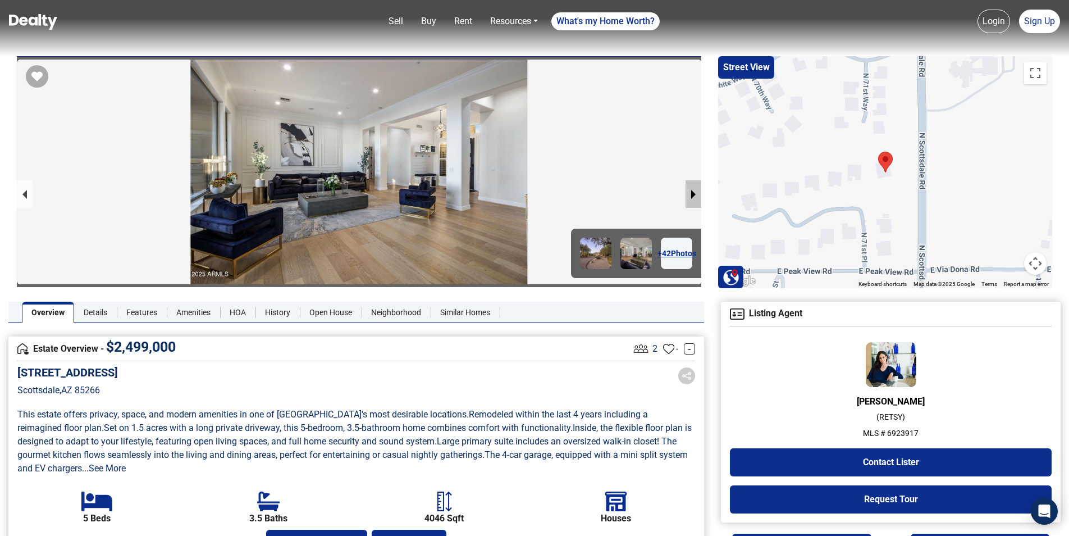
click at [696, 195] on button "next slide / item" at bounding box center [694, 194] width 16 height 28
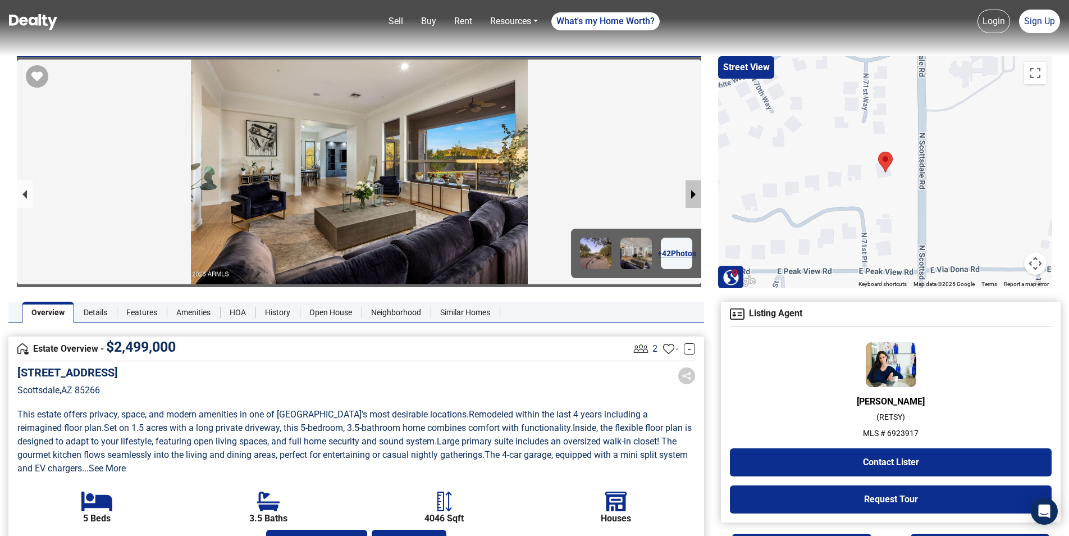
click at [694, 194] on button "next slide / item" at bounding box center [694, 194] width 16 height 28
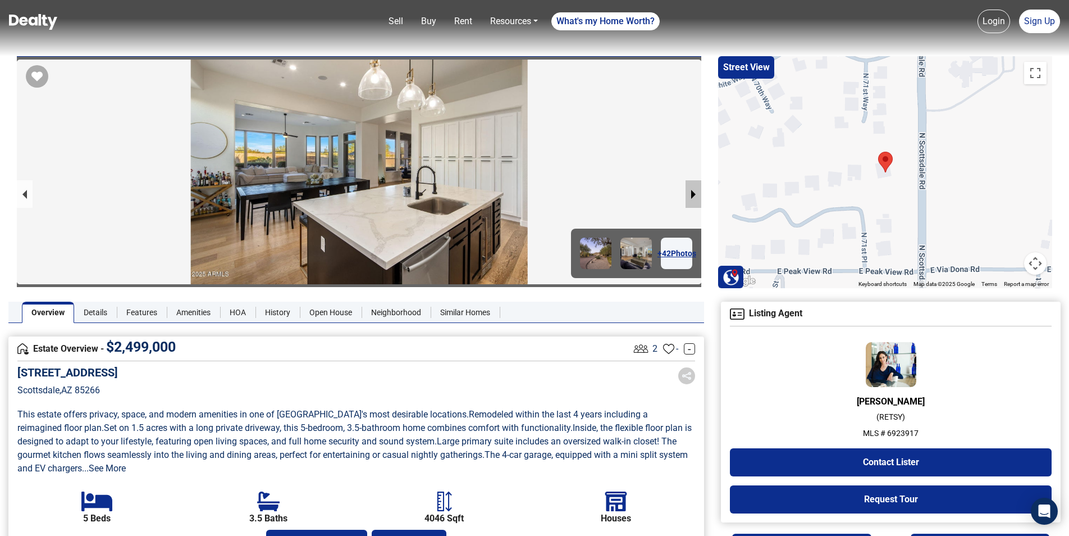
click at [694, 194] on button "next slide / item" at bounding box center [694, 194] width 16 height 28
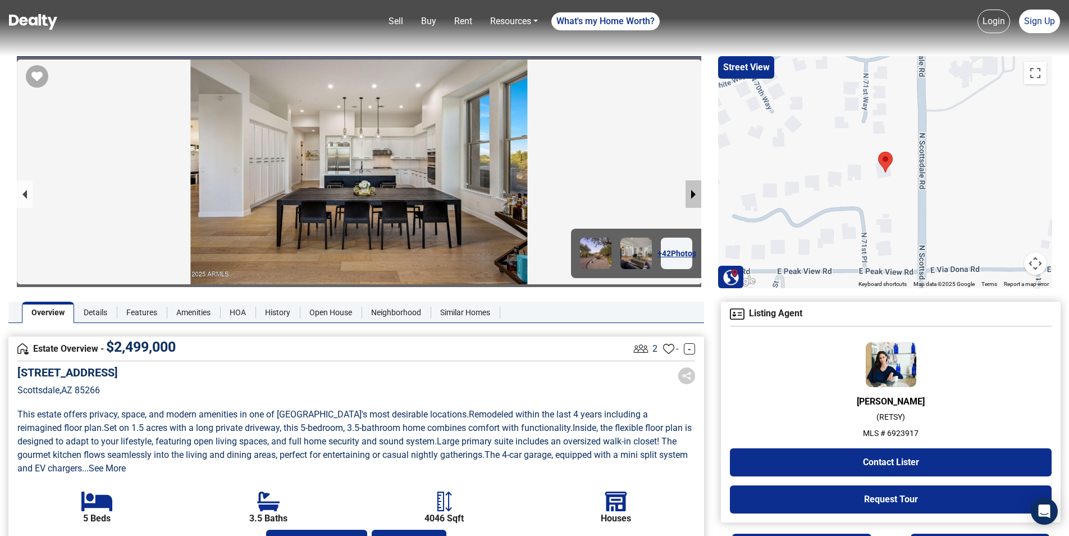
click at [694, 194] on button "next slide / item" at bounding box center [694, 194] width 16 height 28
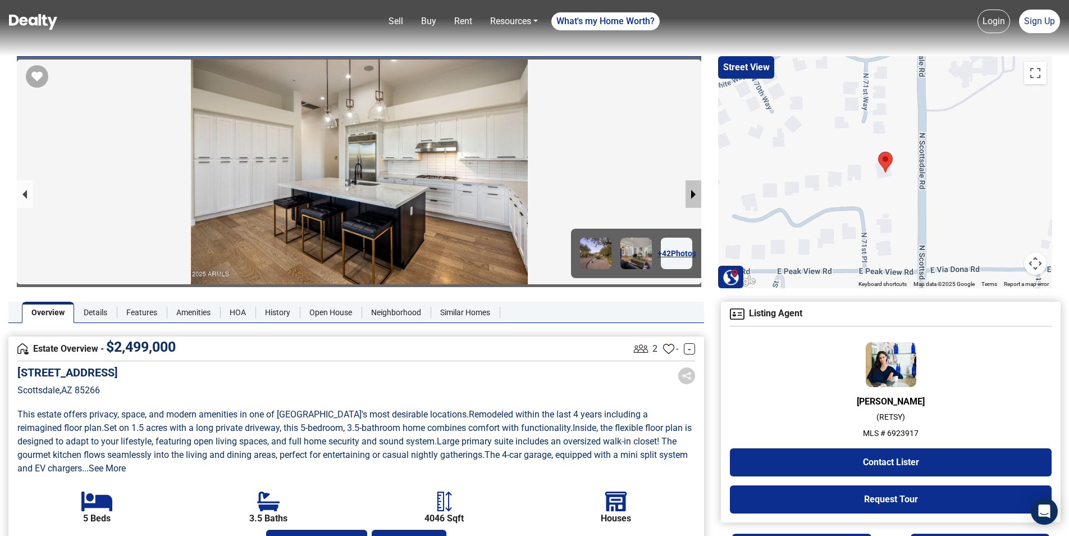
click at [694, 194] on button "next slide / item" at bounding box center [694, 194] width 16 height 28
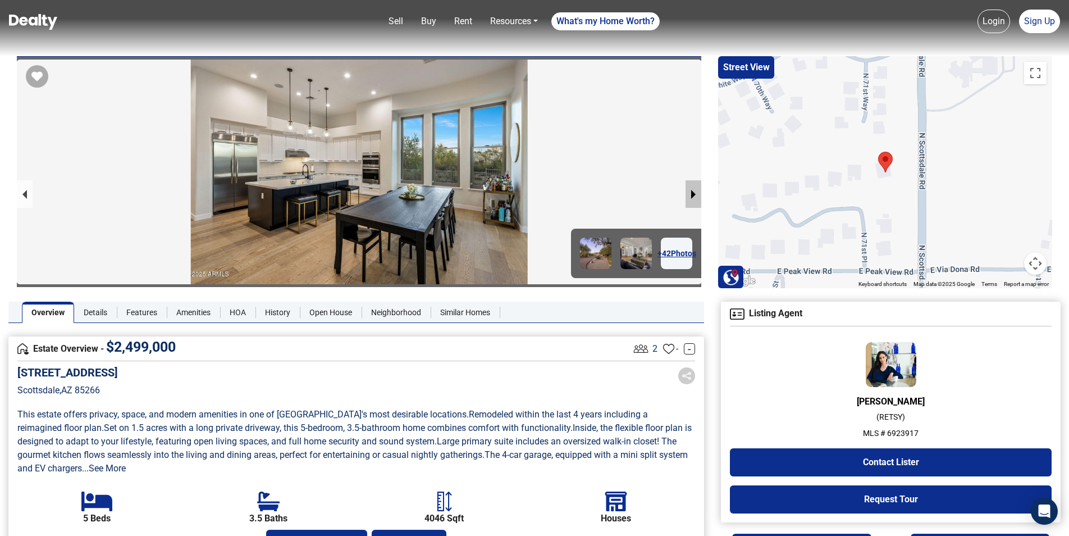
click at [694, 194] on button "next slide / item" at bounding box center [694, 194] width 16 height 28
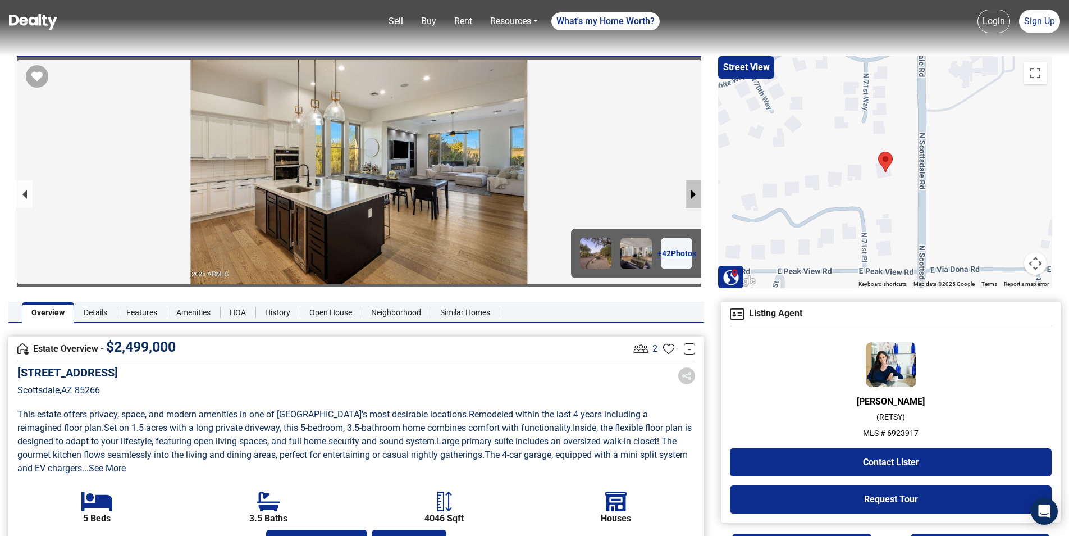
click at [694, 194] on button "next slide / item" at bounding box center [694, 194] width 16 height 28
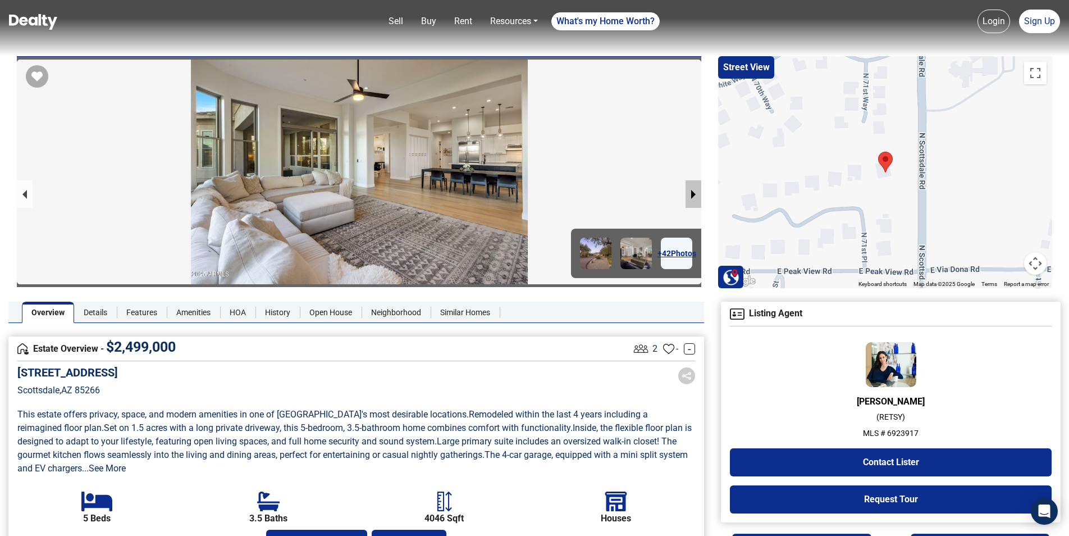
click at [694, 194] on button "next slide / item" at bounding box center [694, 194] width 16 height 28
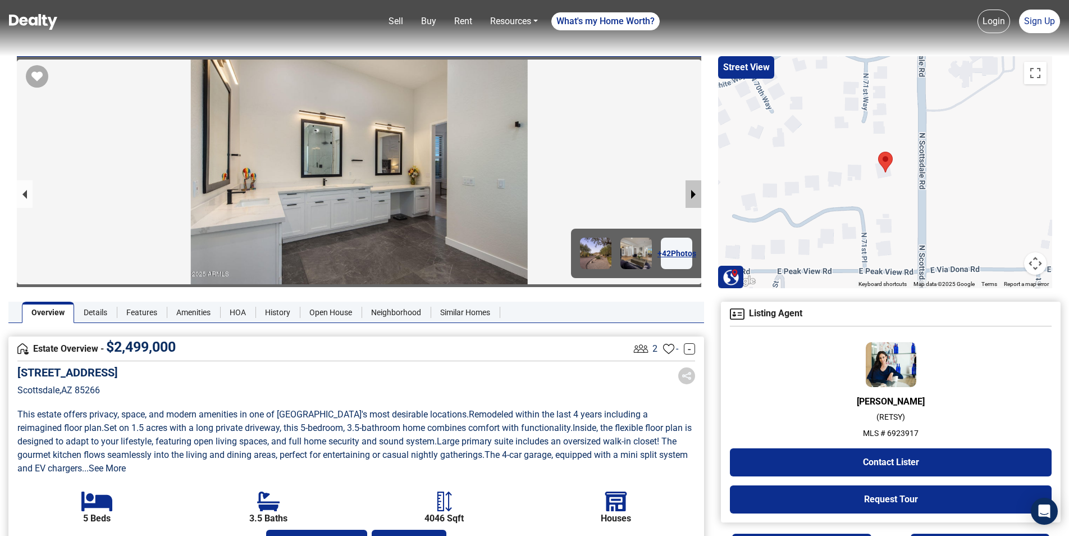
click at [694, 194] on button "next slide / item" at bounding box center [694, 194] width 16 height 28
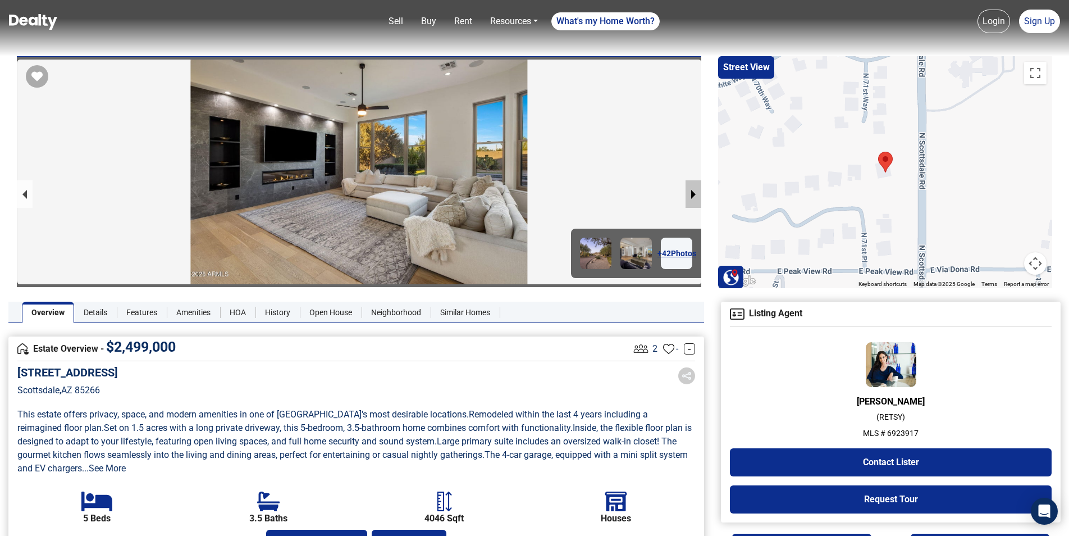
click at [694, 194] on button "next slide / item" at bounding box center [694, 194] width 16 height 28
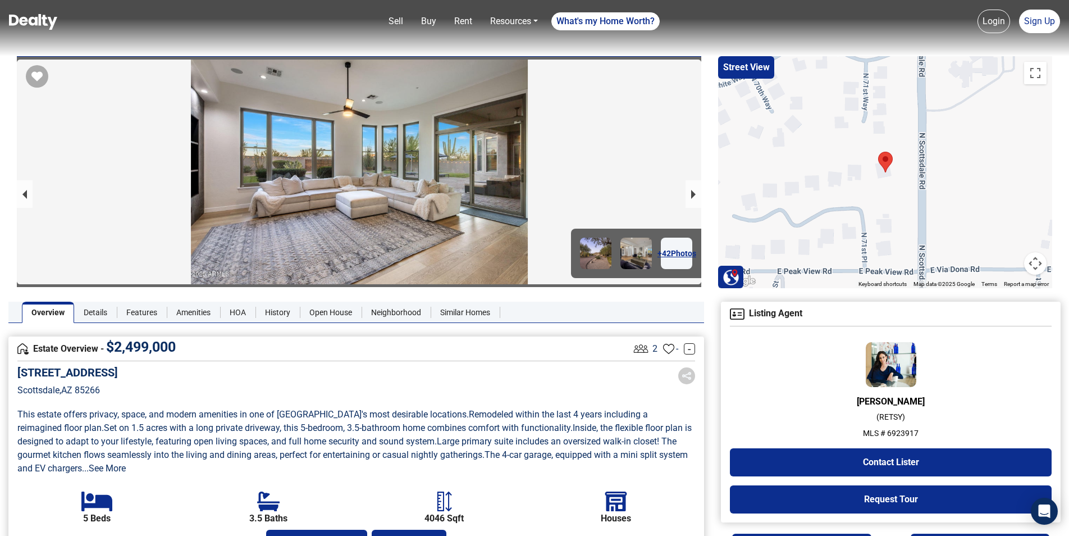
click at [33, 188] on div at bounding box center [359, 288] width 685 height 457
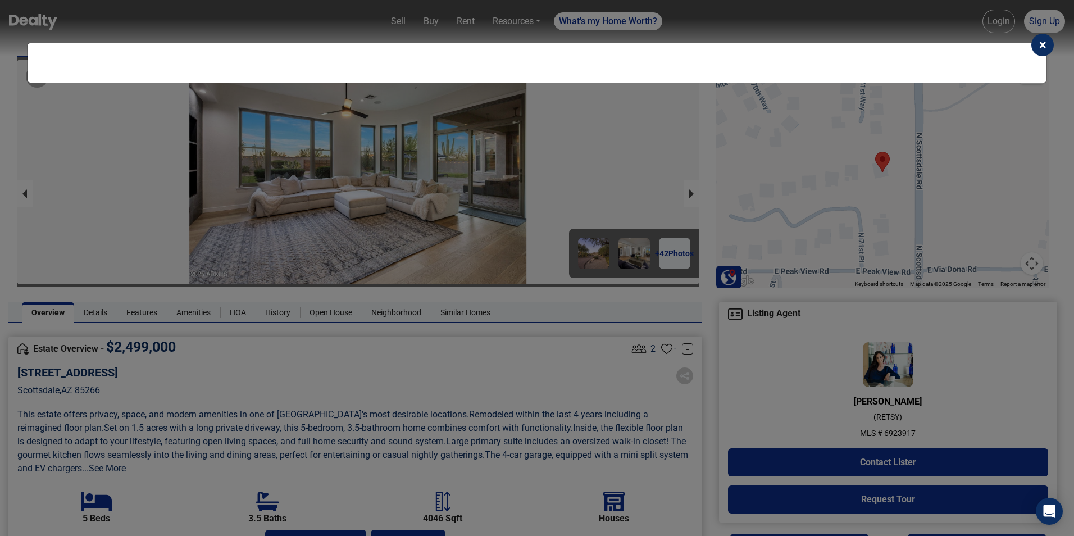
click at [28, 188] on div "× Reorder Images Cancel Show Preview" at bounding box center [537, 268] width 1074 height 536
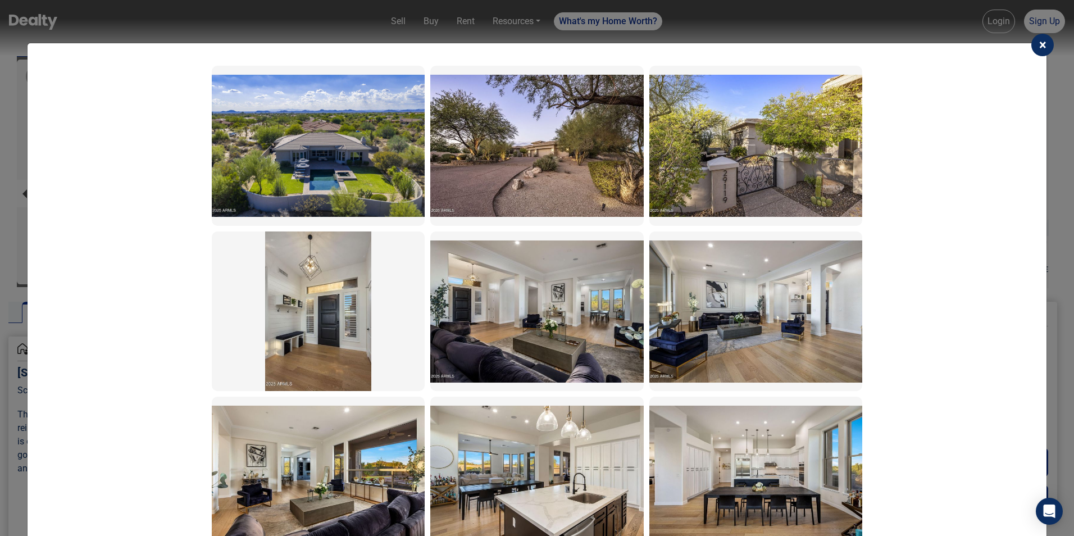
click at [1039, 48] on span "×" at bounding box center [1042, 45] width 7 height 16
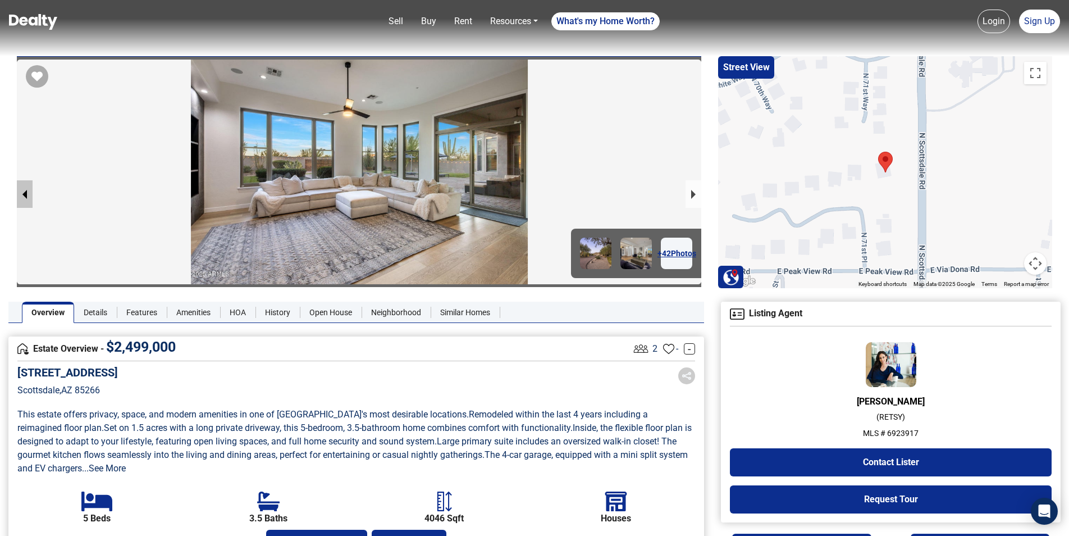
click at [25, 193] on button "previous slide / item" at bounding box center [25, 194] width 16 height 28
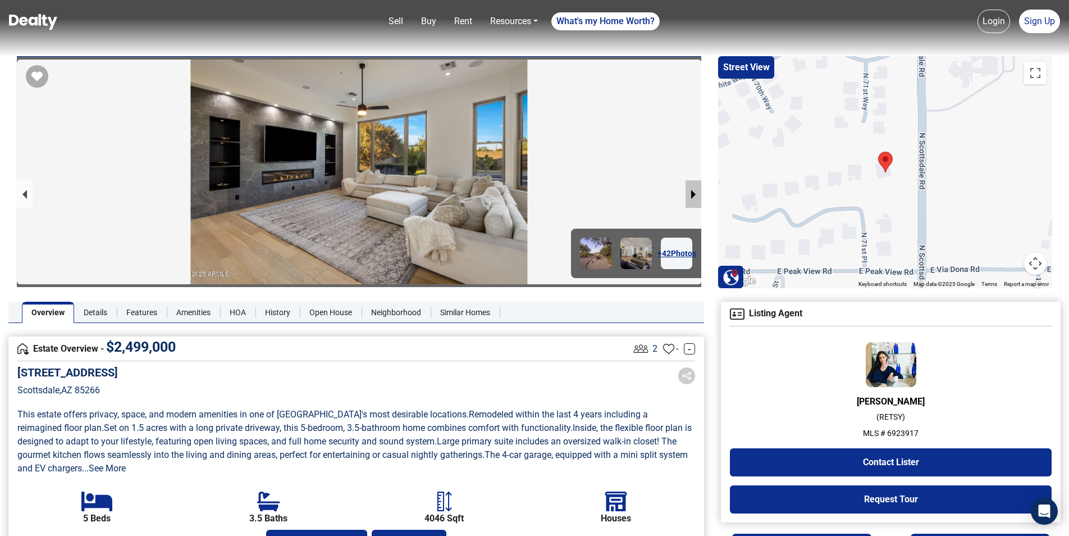
click at [695, 193] on button "next slide / item" at bounding box center [694, 194] width 16 height 28
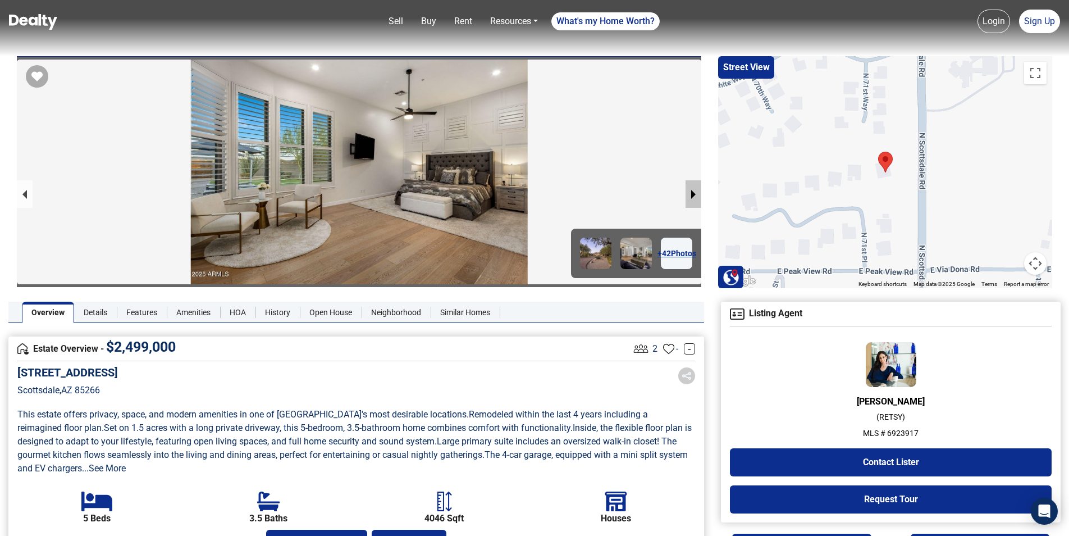
click at [695, 193] on button "next slide / item" at bounding box center [694, 194] width 16 height 28
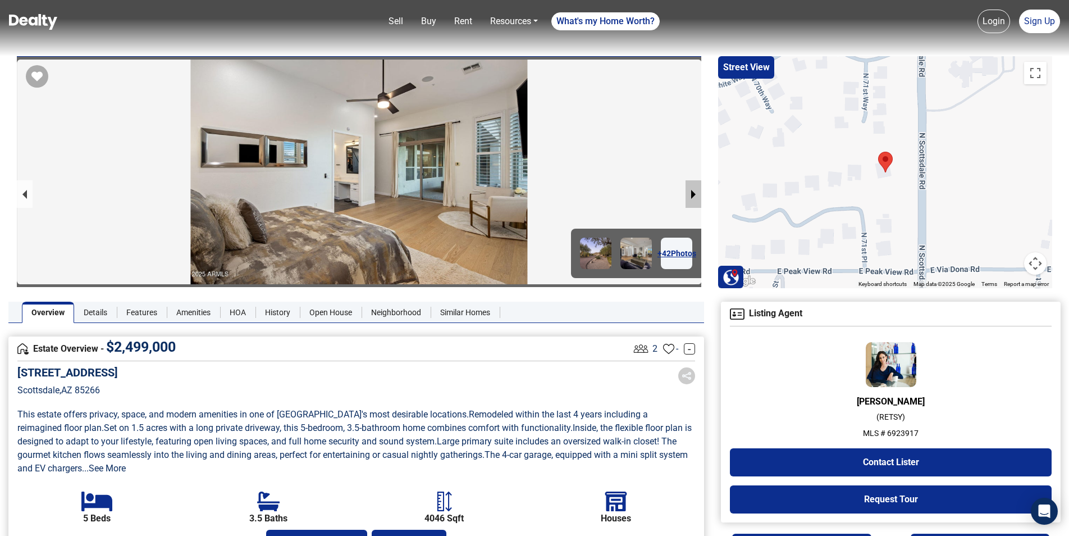
click at [695, 193] on button "next slide / item" at bounding box center [694, 194] width 16 height 28
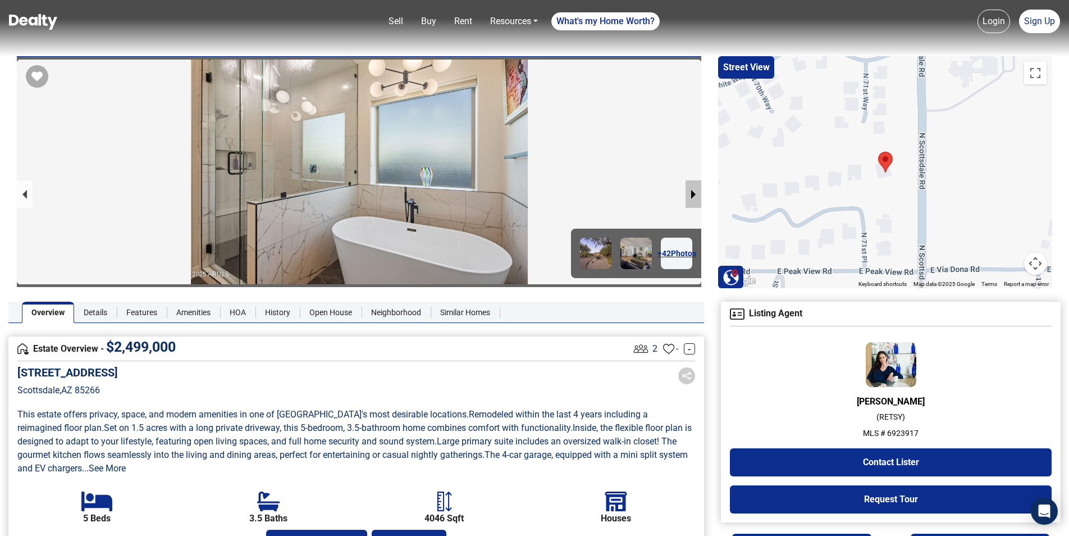
click at [695, 193] on button "next slide / item" at bounding box center [694, 194] width 16 height 28
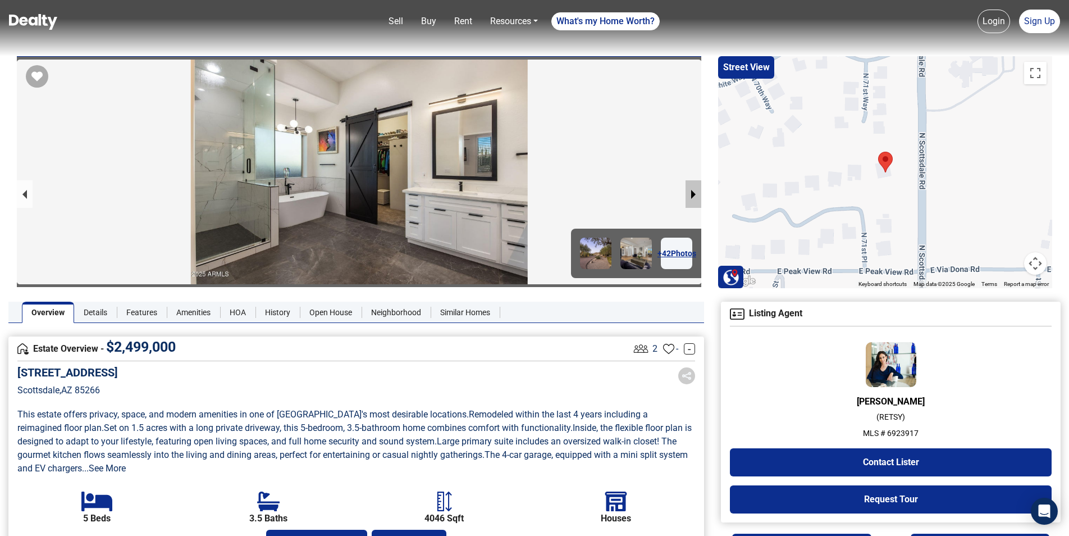
click at [695, 193] on button "next slide / item" at bounding box center [694, 194] width 16 height 28
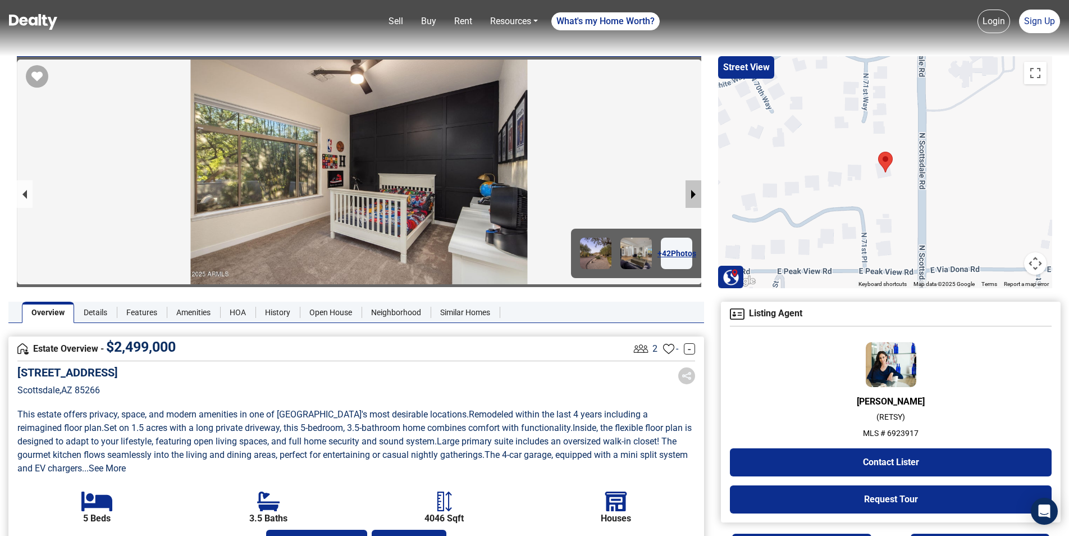
click at [695, 193] on button "next slide / item" at bounding box center [694, 194] width 16 height 28
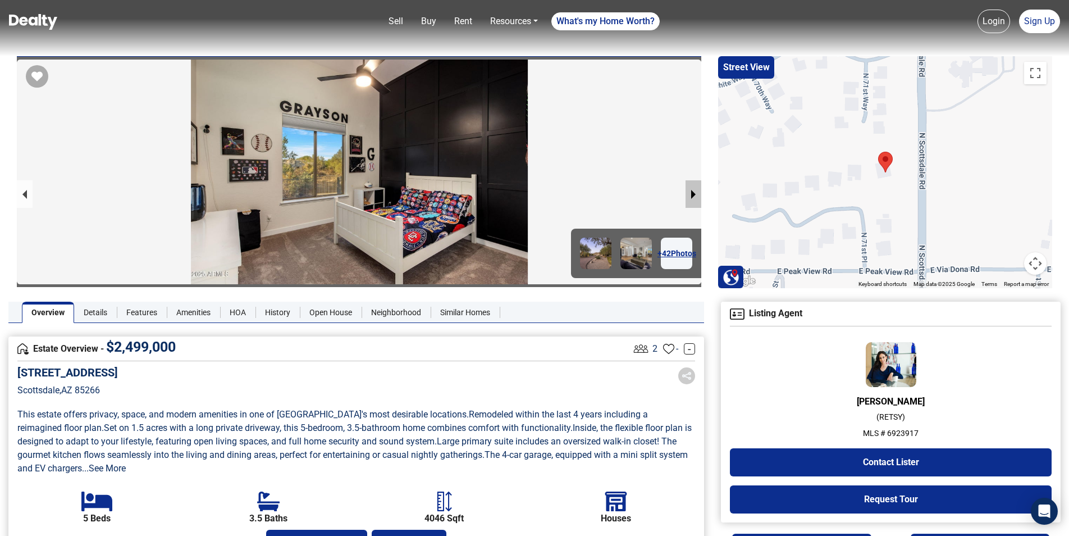
click at [695, 193] on button "next slide / item" at bounding box center [694, 194] width 16 height 28
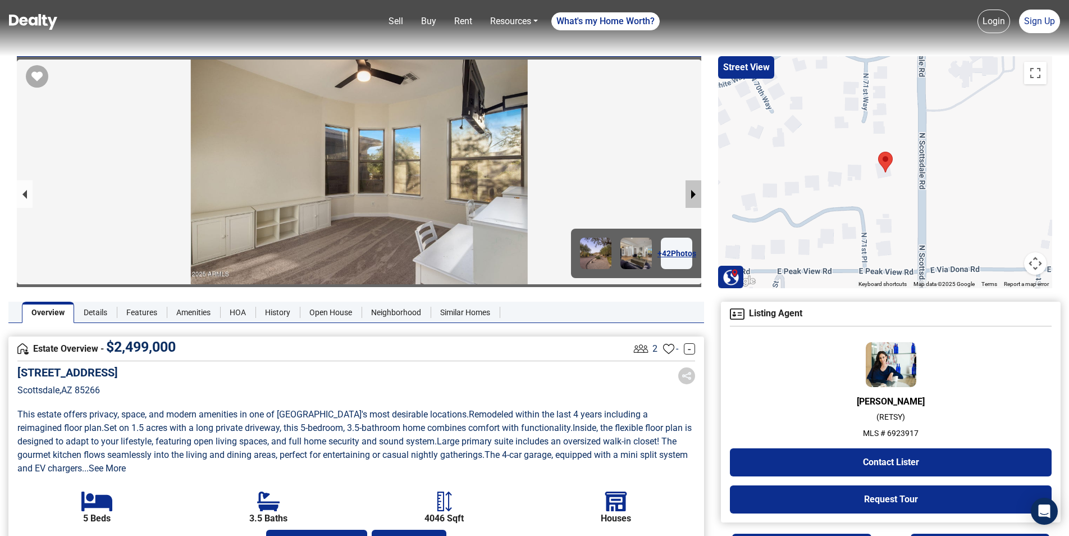
click at [695, 193] on button "next slide / item" at bounding box center [694, 194] width 16 height 28
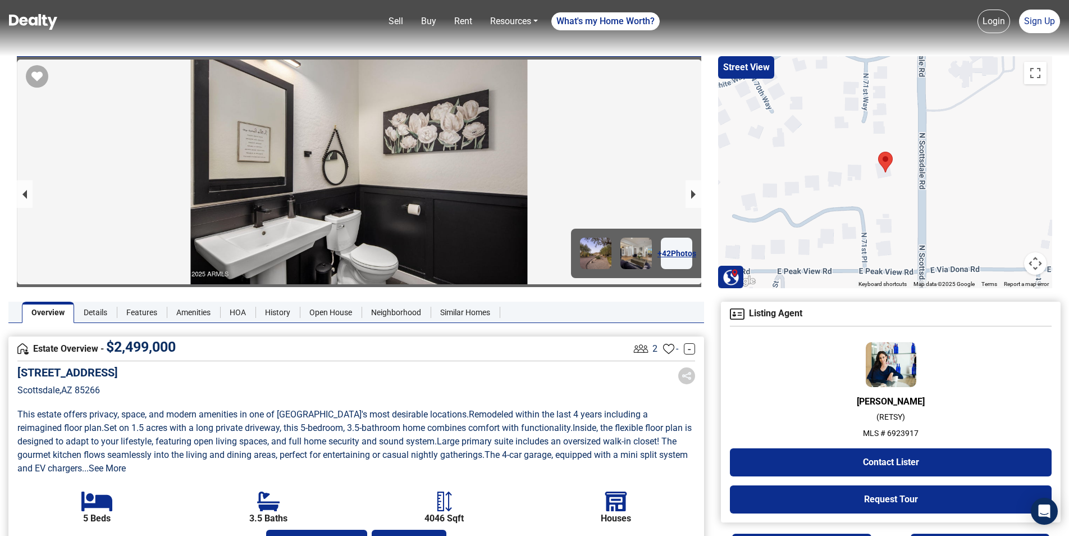
click at [900, 375] on img at bounding box center [891, 364] width 51 height 45
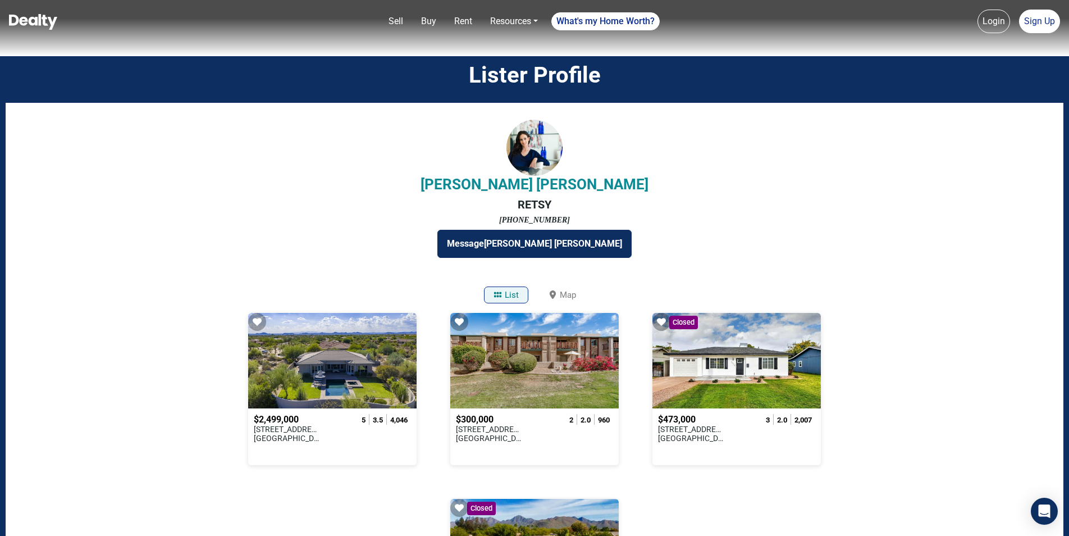
click at [549, 134] on div at bounding box center [535, 148] width 56 height 56
click at [536, 155] on div at bounding box center [535, 148] width 56 height 56
